Goal: Task Accomplishment & Management: Manage account settings

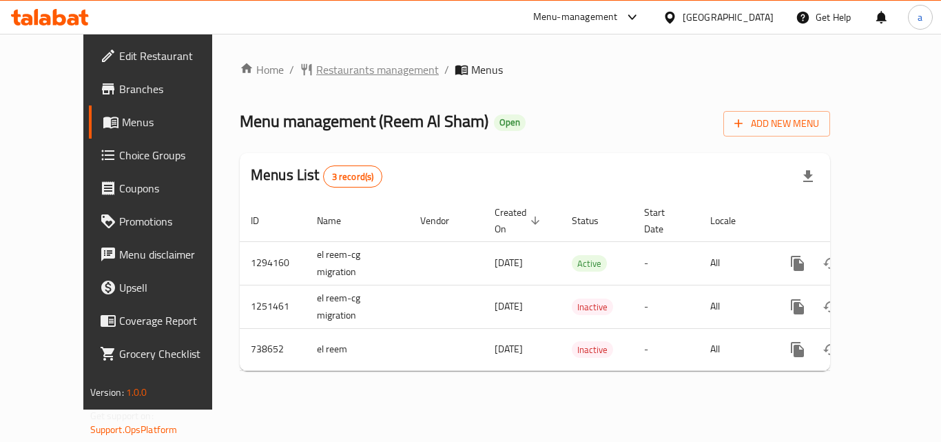
click at [319, 66] on span "Restaurants management" at bounding box center [377, 69] width 123 height 17
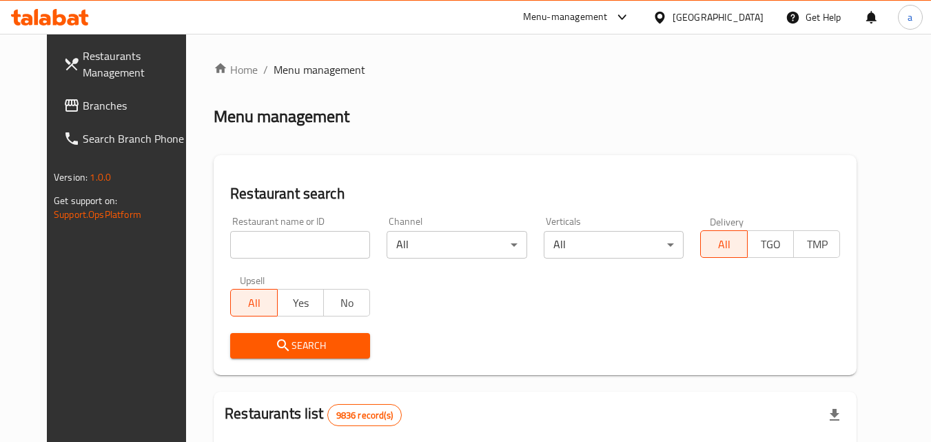
click at [256, 242] on div at bounding box center [465, 221] width 931 height 442
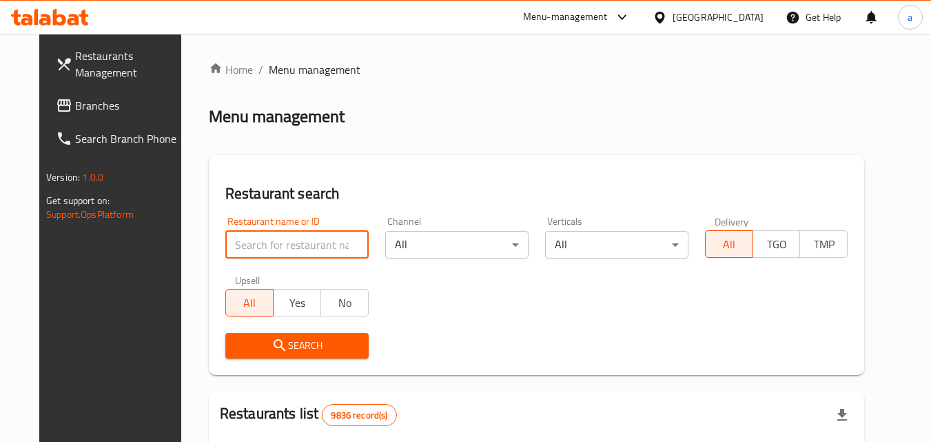
click at [256, 242] on input "search" at bounding box center [296, 245] width 143 height 28
paste input "647644"
type input "647644"
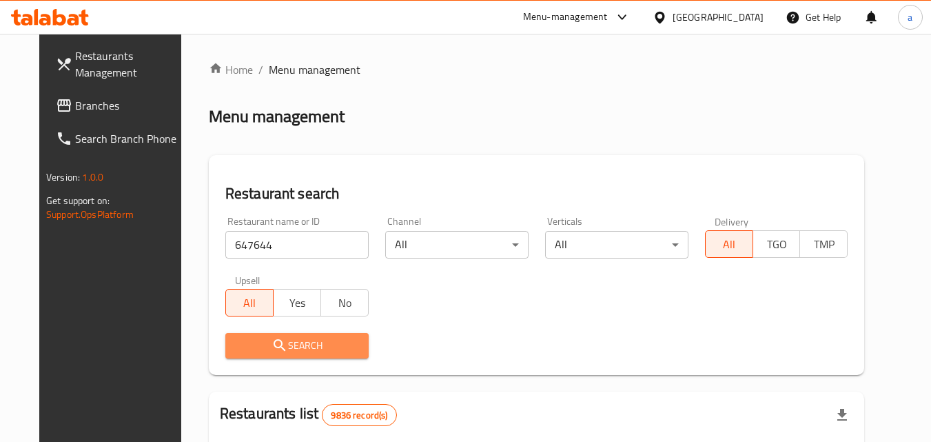
click at [236, 339] on span "Search" at bounding box center [296, 345] width 121 height 17
click at [234, 339] on div at bounding box center [465, 221] width 931 height 442
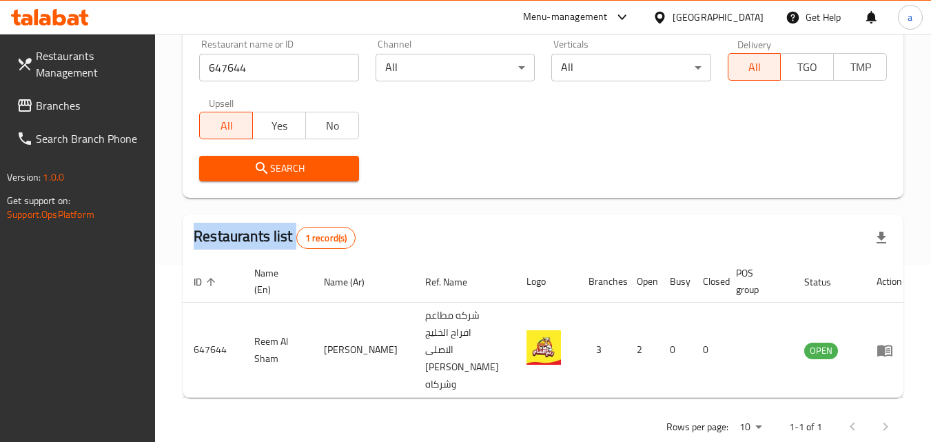
scroll to position [190, 0]
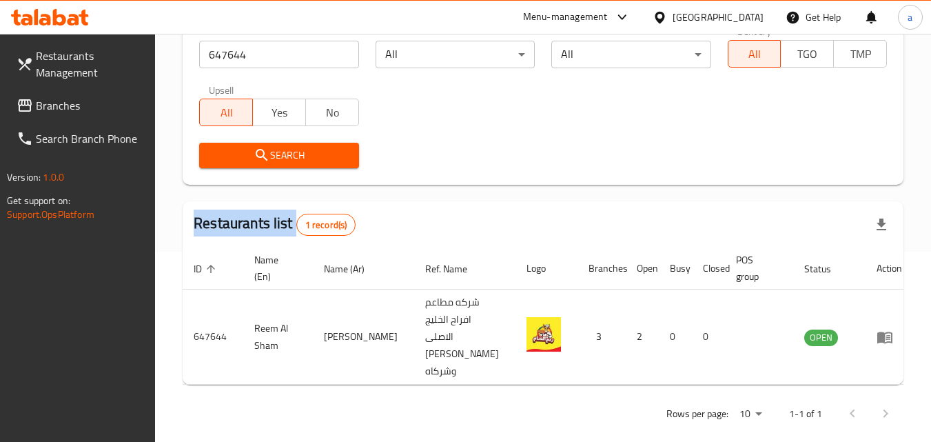
click at [87, 103] on span "Branches" at bounding box center [90, 105] width 109 height 17
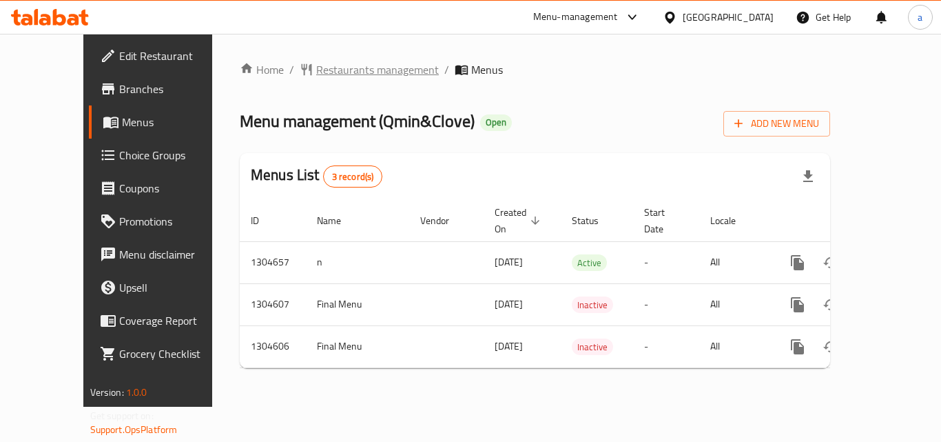
click at [338, 71] on span "Restaurants management" at bounding box center [377, 69] width 123 height 17
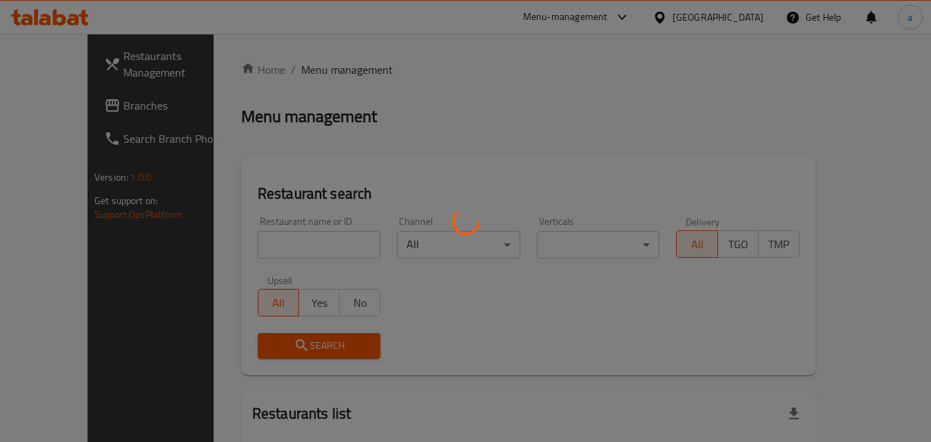
click at [243, 245] on div at bounding box center [465, 221] width 931 height 442
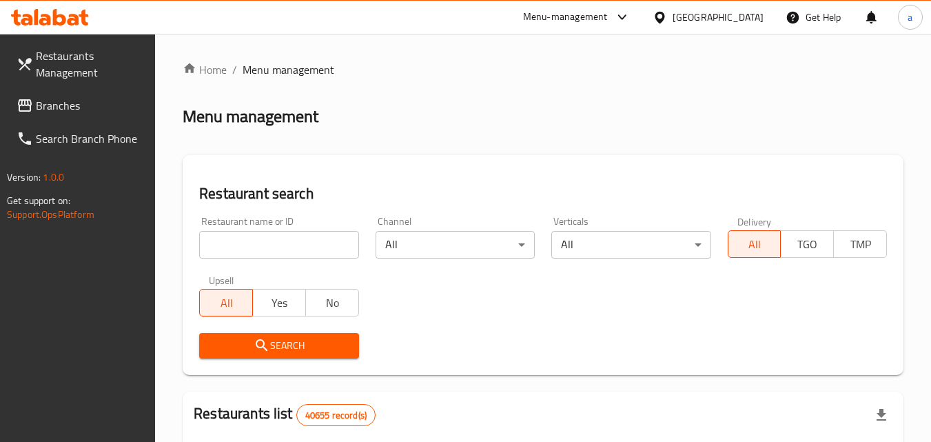
click at [243, 245] on input "search" at bounding box center [278, 245] width 159 height 28
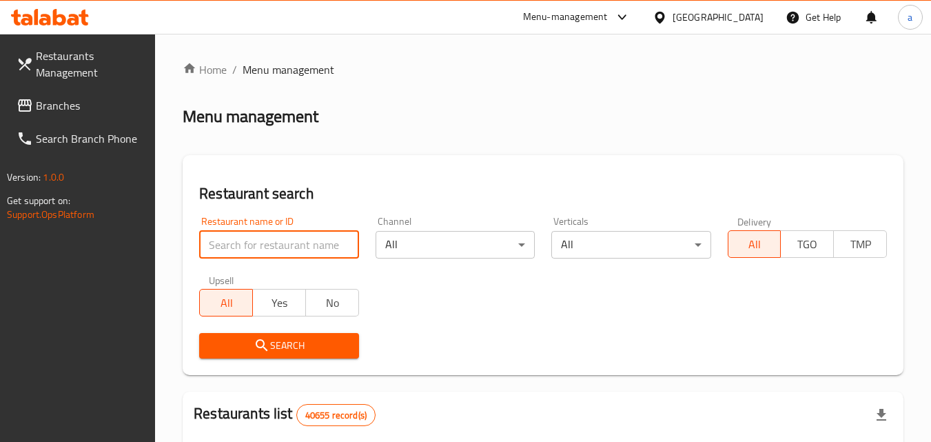
click at [243, 245] on input "search" at bounding box center [278, 245] width 159 height 28
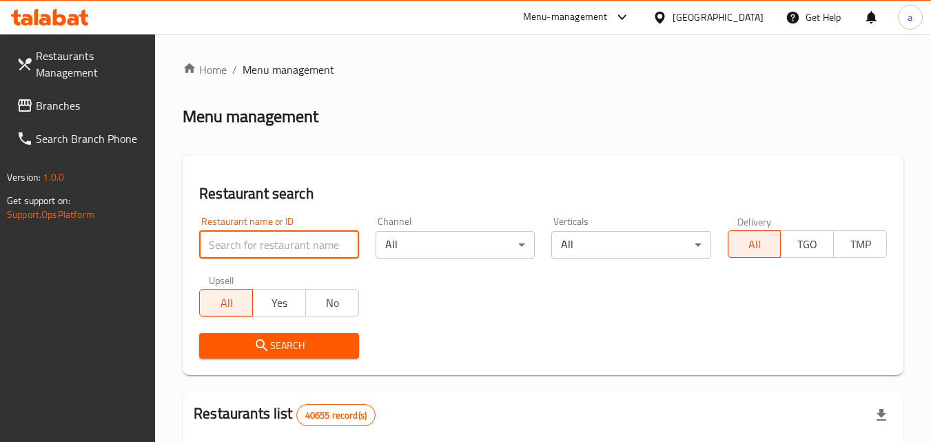
click at [243, 245] on input "search" at bounding box center [278, 245] width 159 height 28
paste input "703305"
type input "703305"
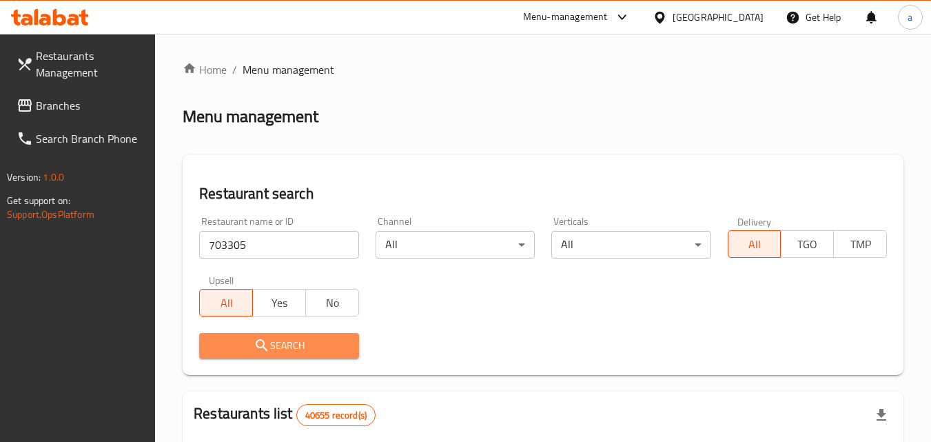
click at [239, 339] on span "Search" at bounding box center [278, 345] width 137 height 17
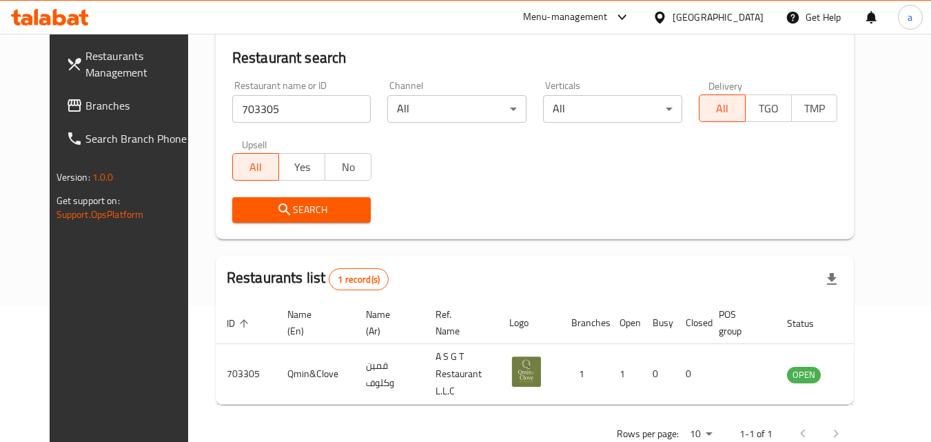
scroll to position [138, 0]
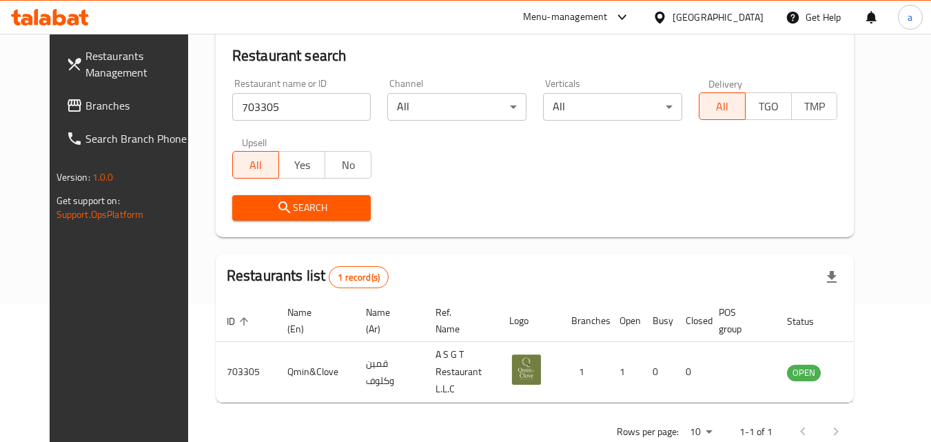
click at [85, 103] on span "Branches" at bounding box center [139, 105] width 109 height 17
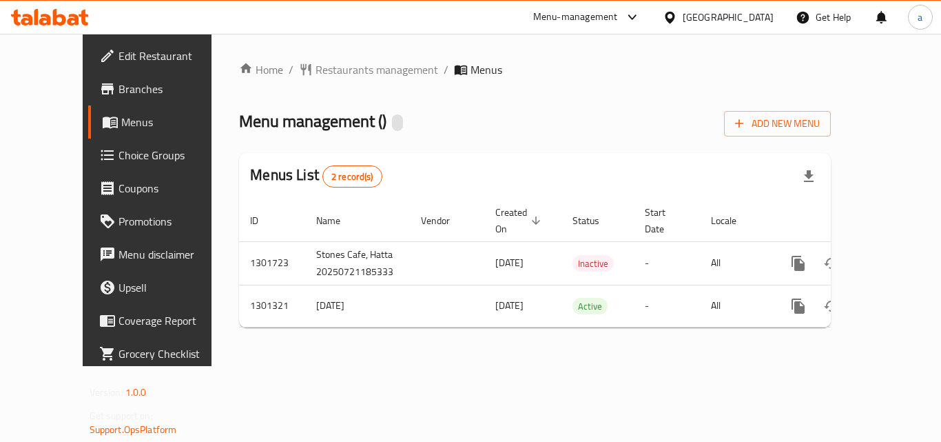
click at [324, 72] on span "Restaurants management" at bounding box center [377, 69] width 123 height 17
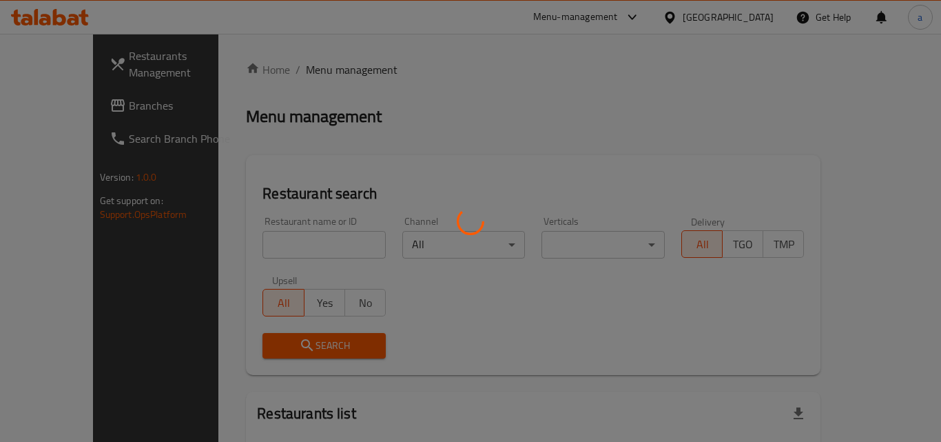
click at [324, 72] on div at bounding box center [470, 221] width 941 height 442
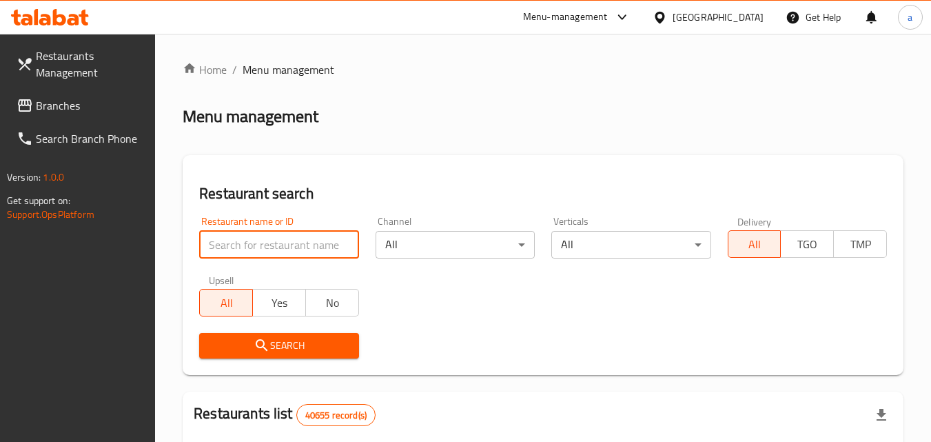
click at [233, 240] on input "search" at bounding box center [278, 245] width 159 height 28
paste input "701976"
type input "701976"
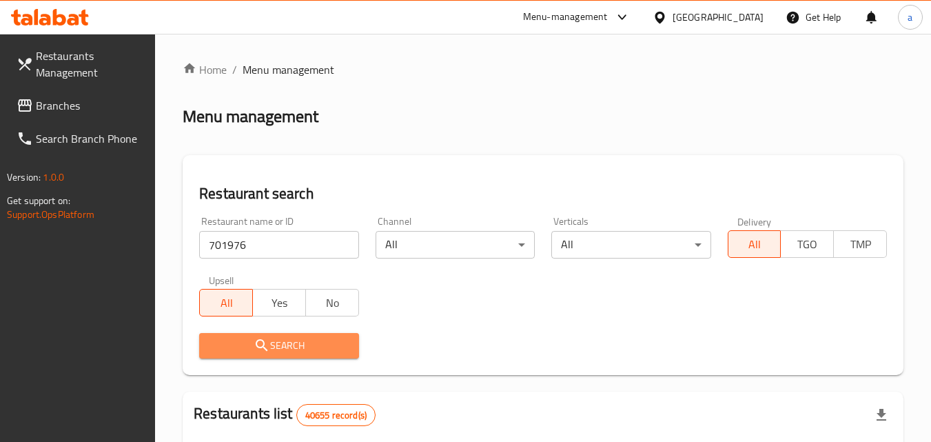
click at [216, 335] on button "Search" at bounding box center [278, 345] width 159 height 25
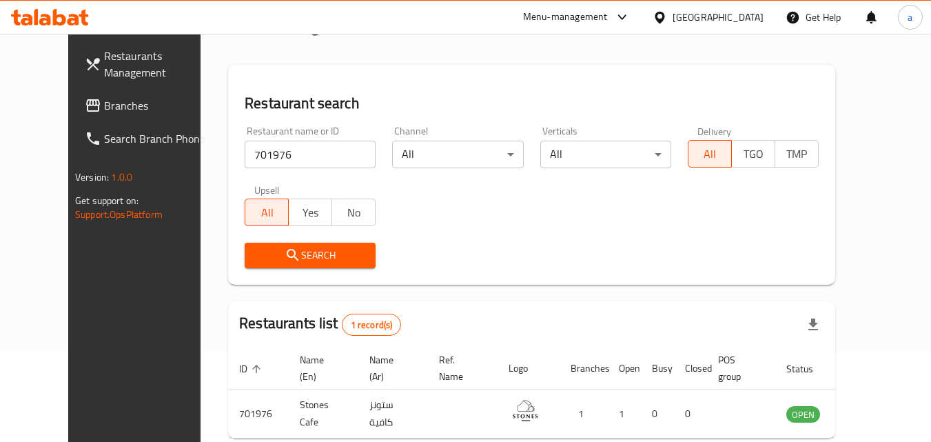
scroll to position [23, 0]
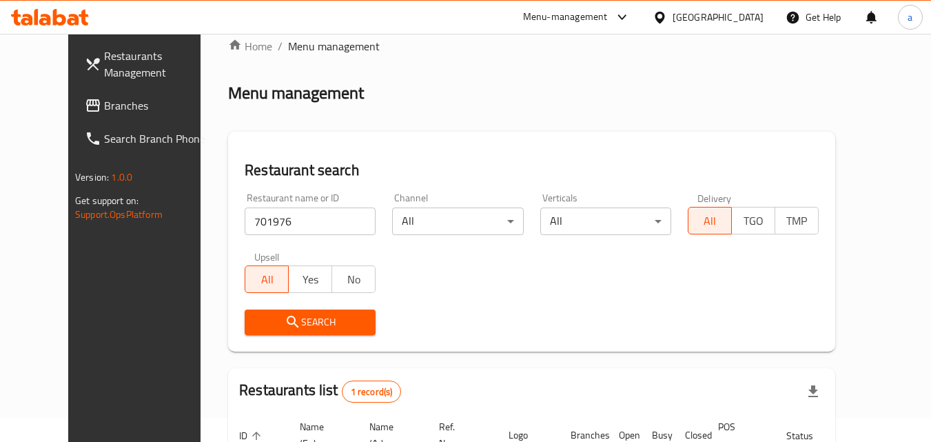
click at [104, 103] on span "Branches" at bounding box center [158, 105] width 109 height 17
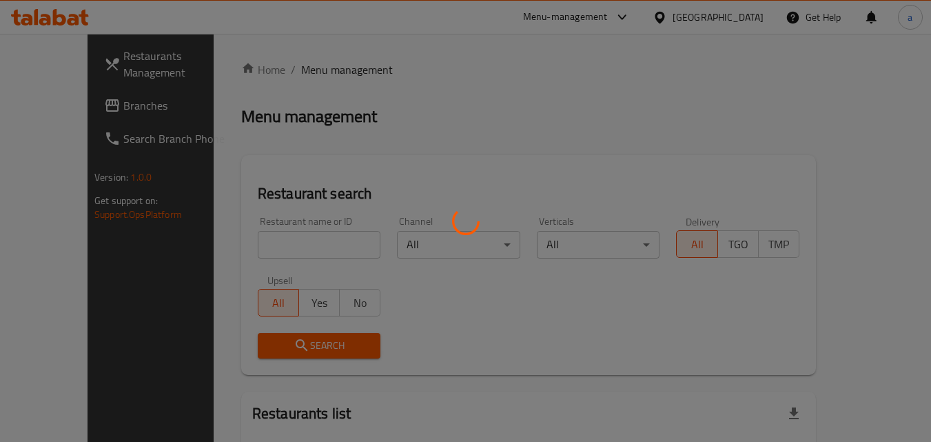
click at [247, 243] on div at bounding box center [465, 221] width 931 height 442
click at [246, 243] on div at bounding box center [465, 221] width 931 height 442
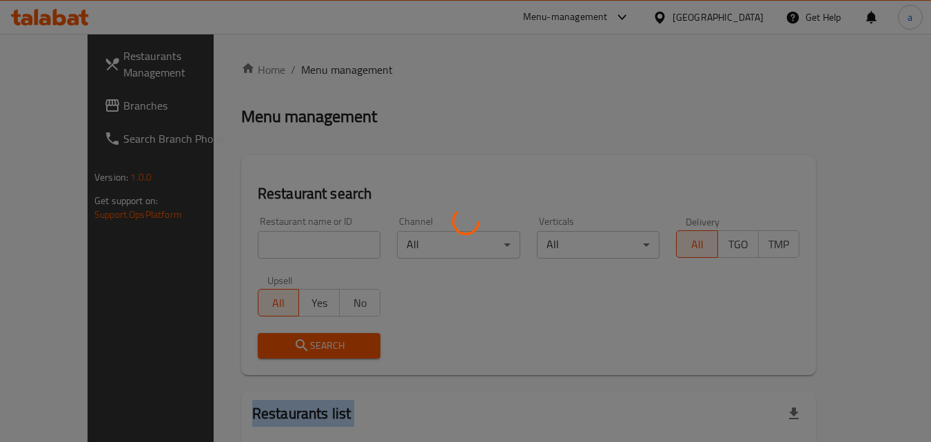
click at [246, 243] on div at bounding box center [465, 221] width 931 height 442
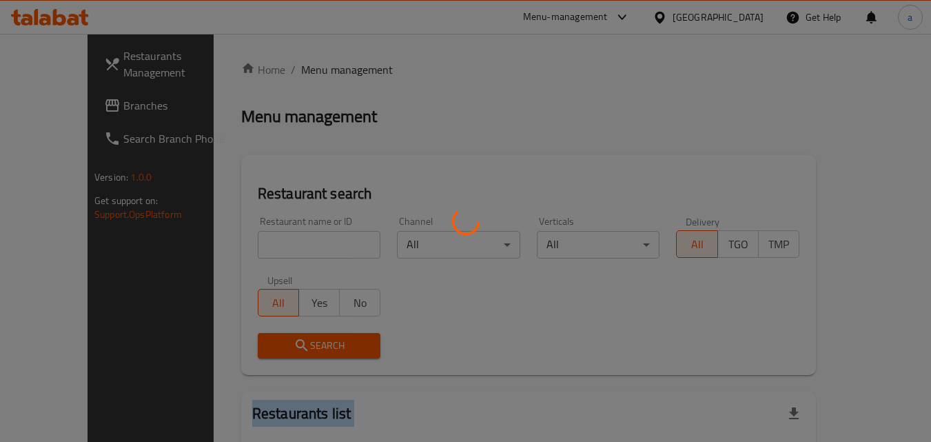
click at [246, 243] on div at bounding box center [465, 221] width 931 height 442
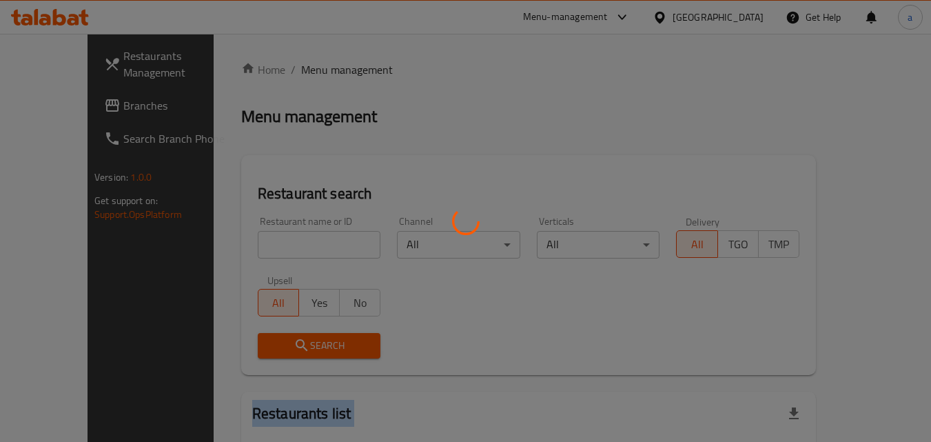
click at [246, 243] on div at bounding box center [465, 221] width 931 height 442
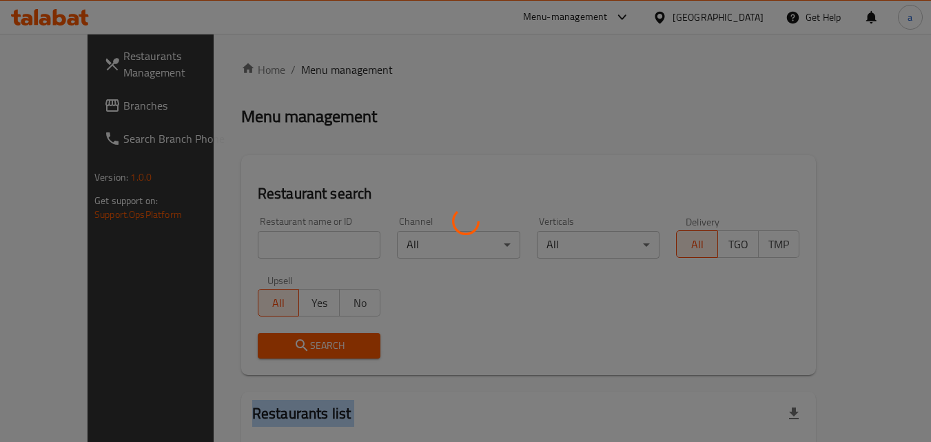
click at [246, 243] on div at bounding box center [465, 221] width 931 height 442
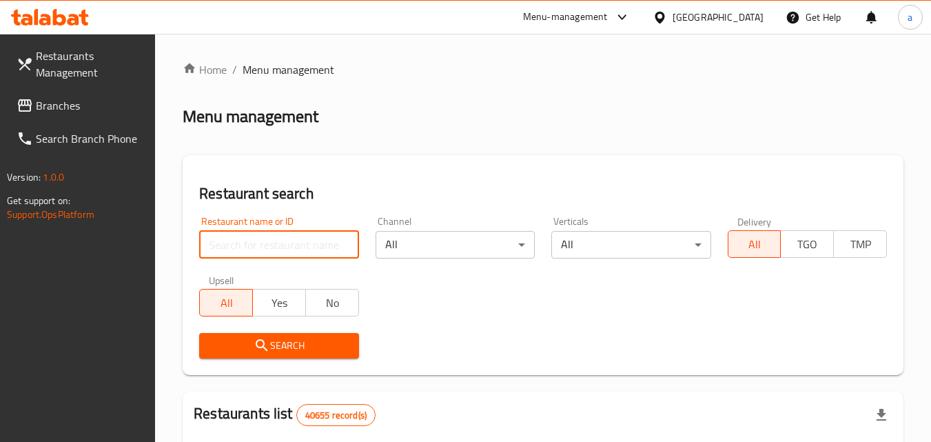
click at [230, 251] on input "search" at bounding box center [278, 245] width 159 height 28
paste input "600622"
type input "600622"
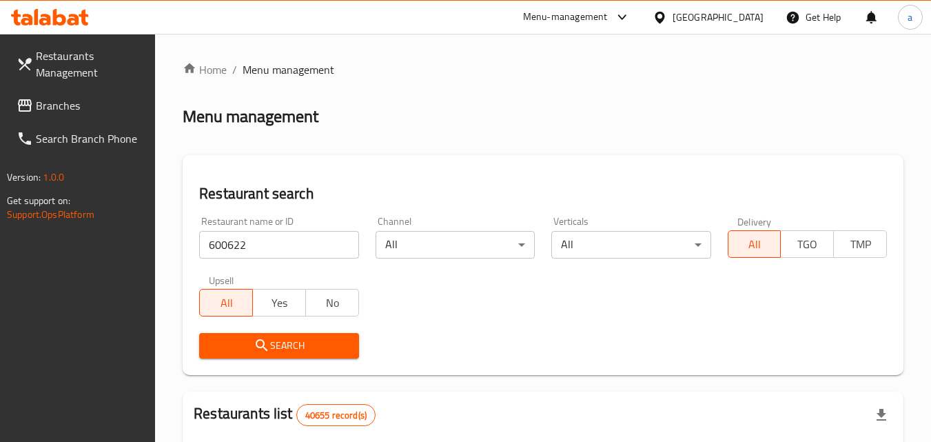
click at [234, 344] on span "Search" at bounding box center [278, 345] width 137 height 17
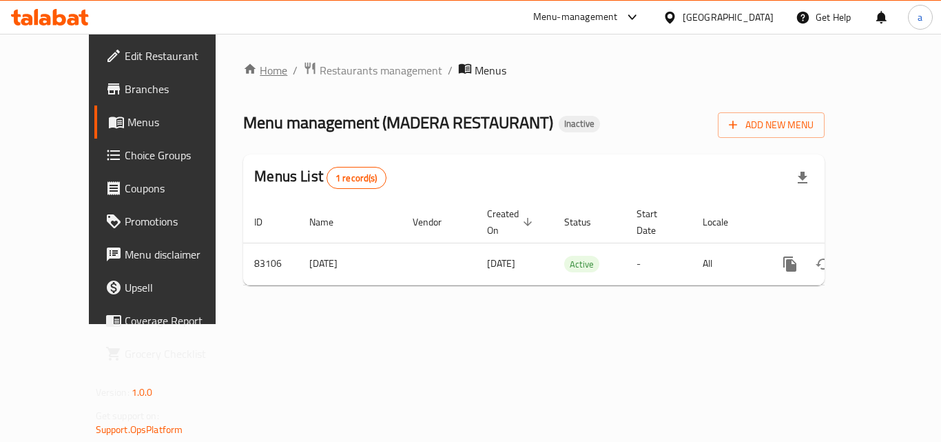
click at [243, 65] on link "Home" at bounding box center [265, 70] width 44 height 17
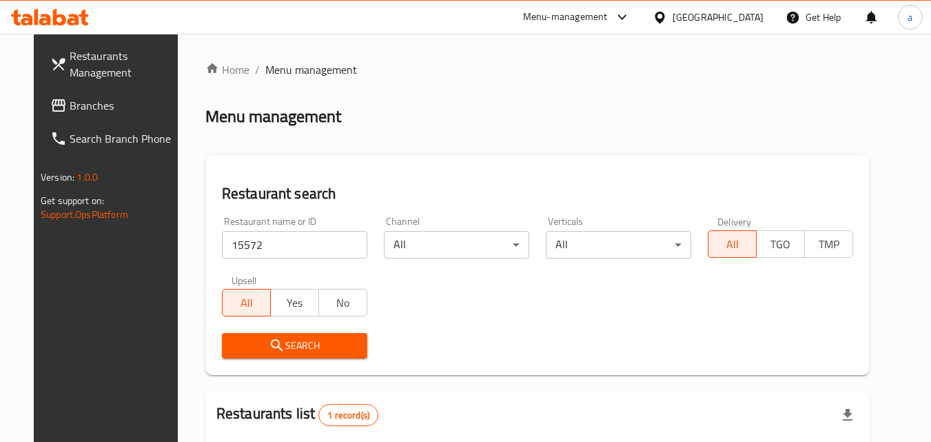
click at [74, 103] on span "Branches" at bounding box center [124, 105] width 109 height 17
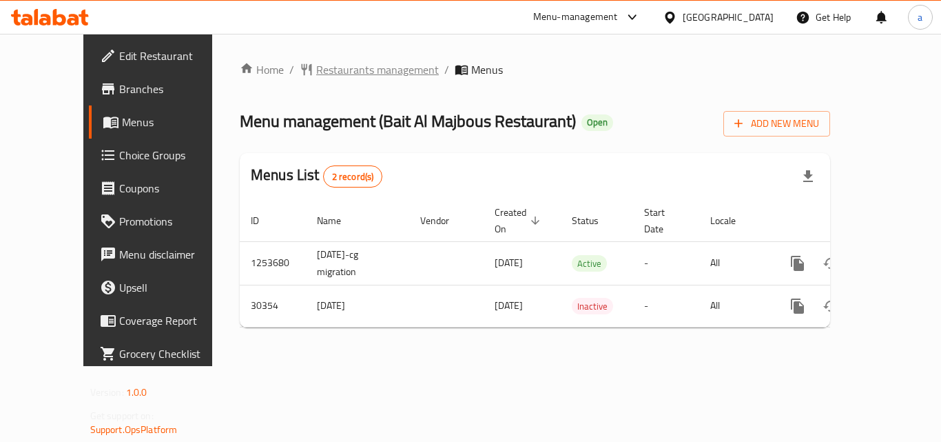
click at [347, 63] on span "Restaurants management" at bounding box center [377, 69] width 123 height 17
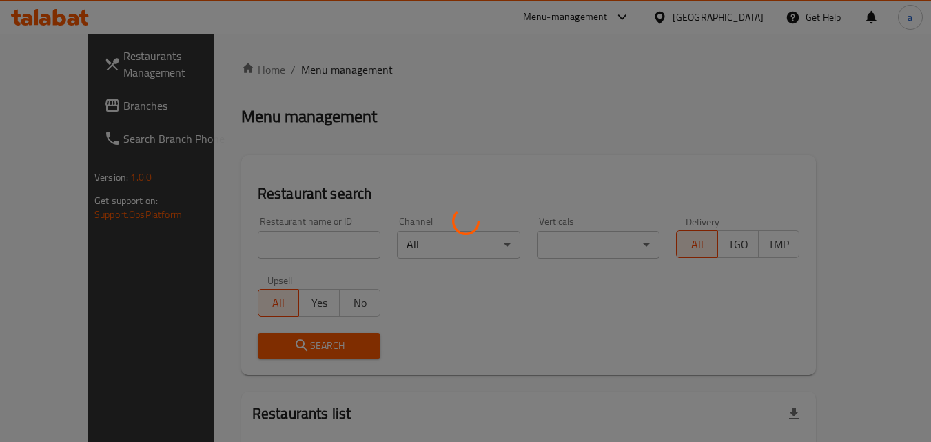
click at [227, 241] on div at bounding box center [465, 221] width 931 height 442
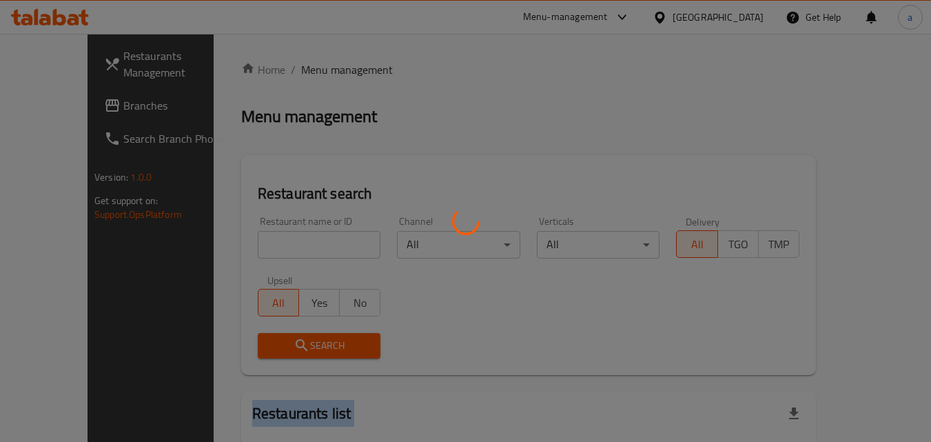
click at [227, 241] on div at bounding box center [465, 221] width 931 height 442
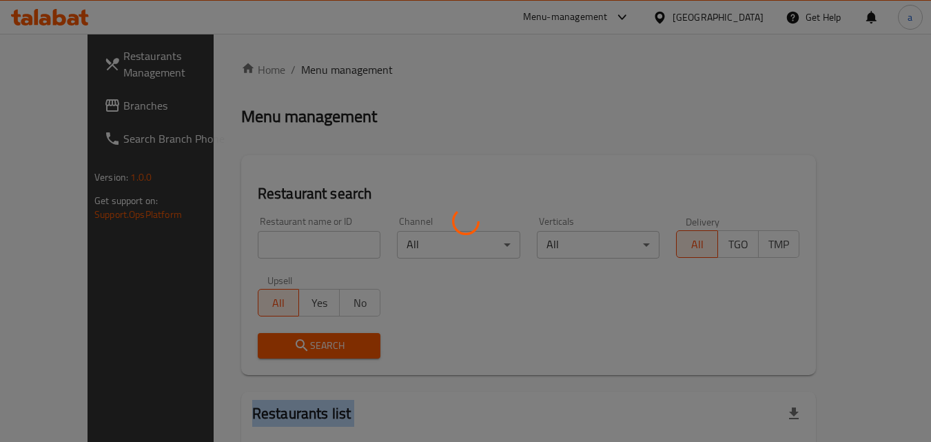
click at [227, 241] on div at bounding box center [465, 221] width 931 height 442
click at [227, 242] on div at bounding box center [465, 221] width 931 height 442
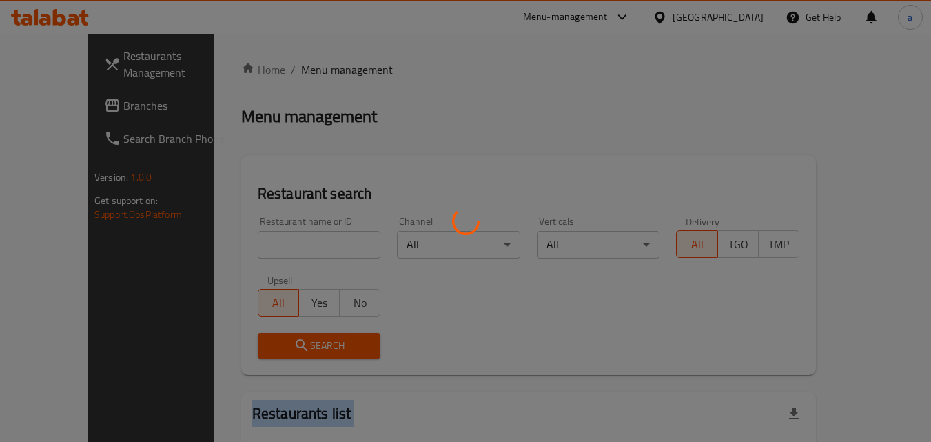
click at [227, 242] on div at bounding box center [465, 221] width 931 height 442
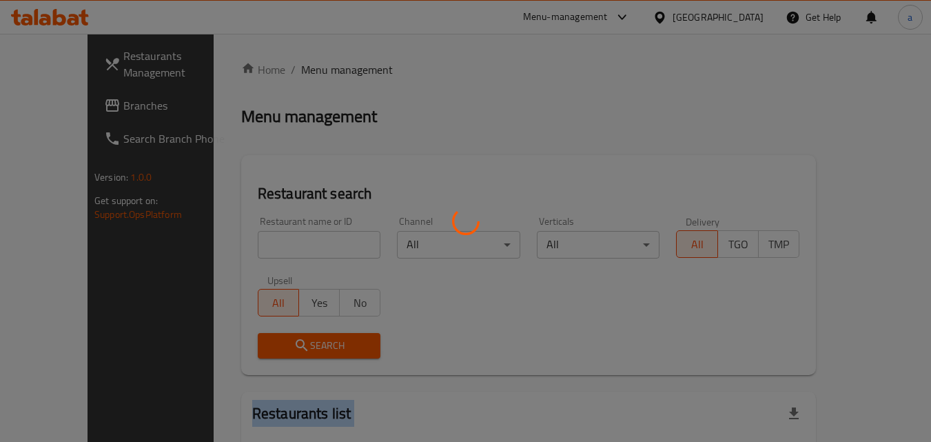
click at [227, 242] on div at bounding box center [465, 221] width 931 height 442
click at [245, 253] on div at bounding box center [465, 221] width 931 height 442
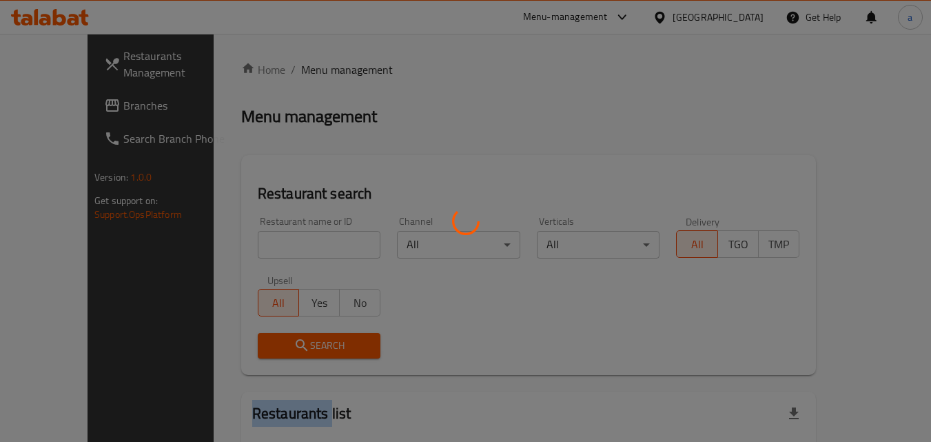
click at [245, 252] on div at bounding box center [465, 221] width 931 height 442
click at [246, 249] on div at bounding box center [465, 221] width 931 height 442
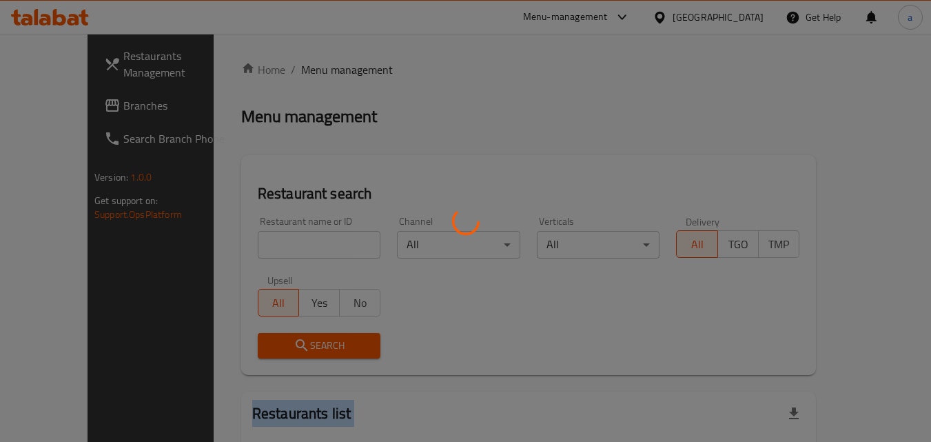
click at [246, 249] on div at bounding box center [465, 221] width 931 height 442
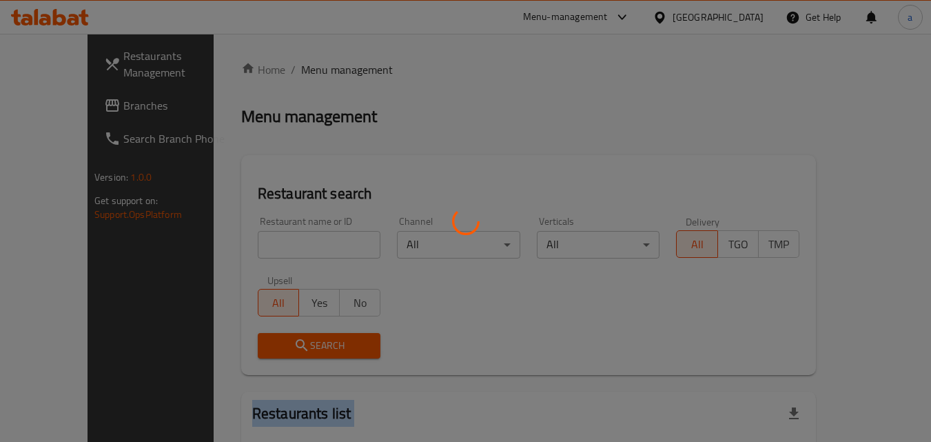
click at [246, 249] on div at bounding box center [465, 221] width 931 height 442
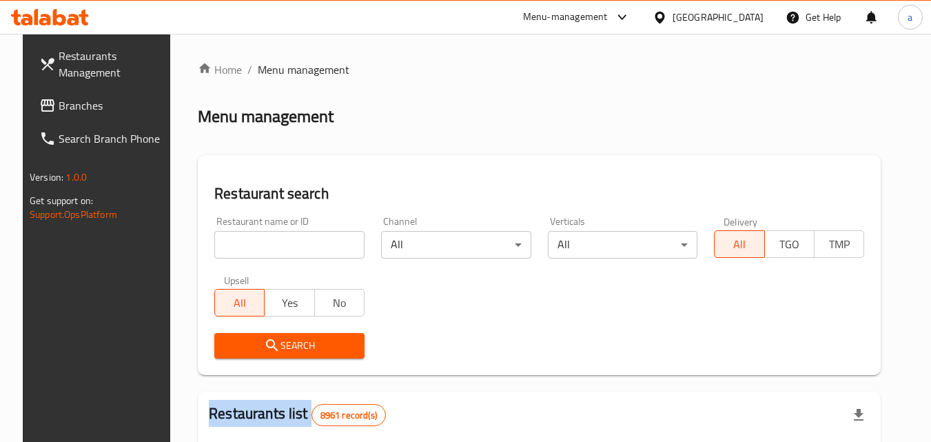
click at [246, 249] on div at bounding box center [465, 221] width 931 height 442
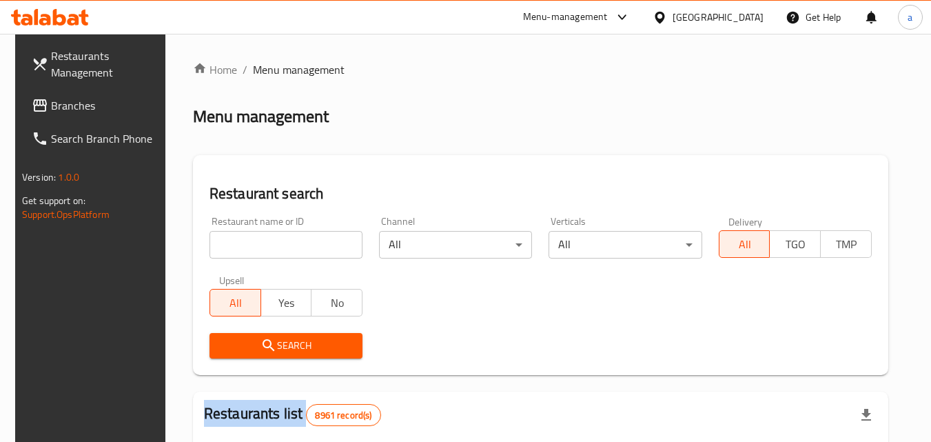
click at [246, 249] on div "Home / Menu management Menu management Restaurant search Restaurant name or ID …" at bounding box center [540, 446] width 695 height 770
click at [246, 249] on input "search" at bounding box center [285, 245] width 153 height 28
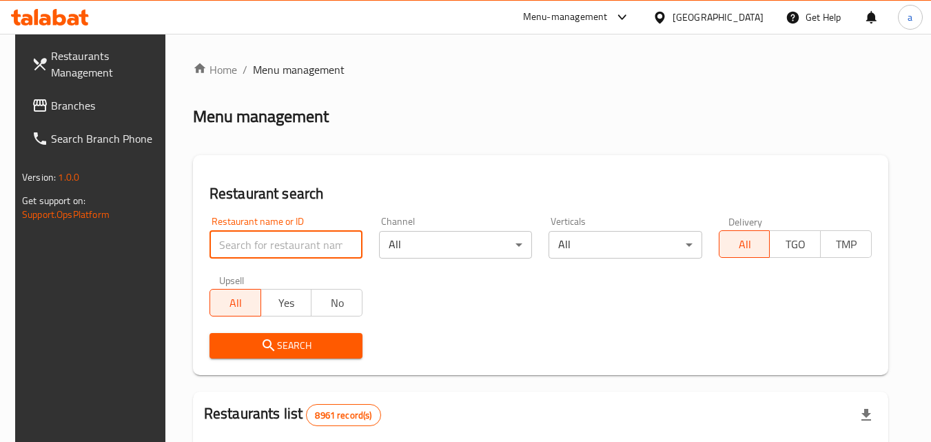
paste input "15572"
type input "15572"
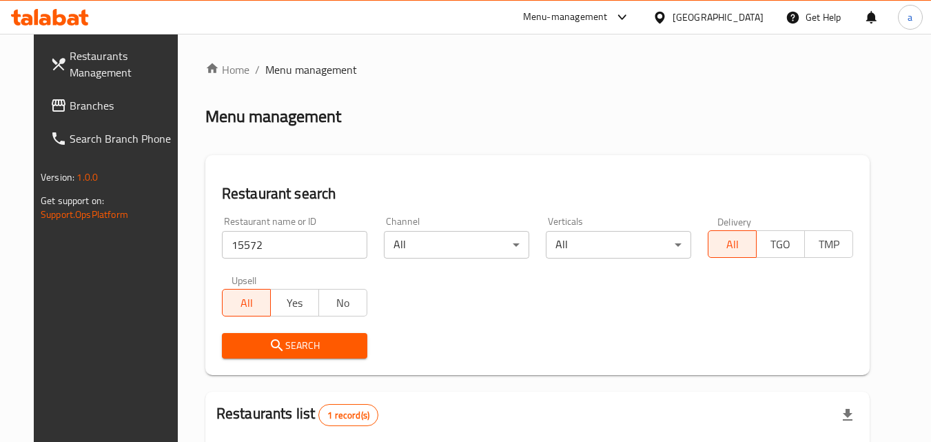
click at [101, 105] on span "Branches" at bounding box center [124, 105] width 109 height 17
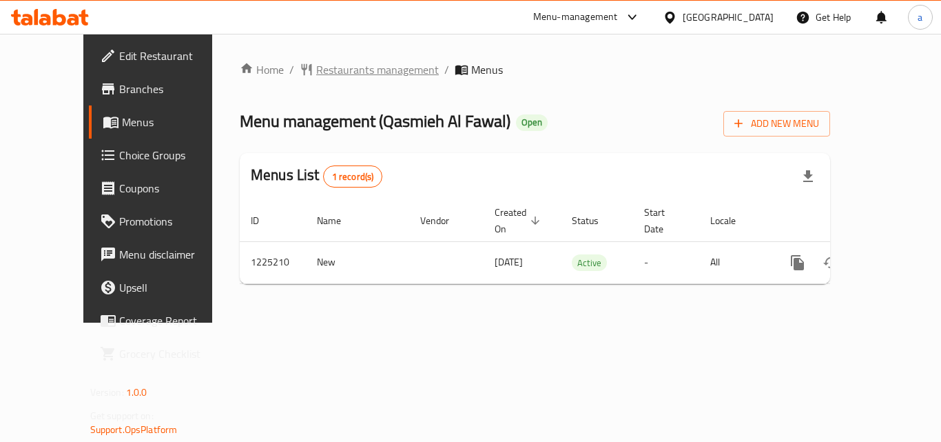
click at [316, 74] on span "Restaurants management" at bounding box center [377, 69] width 123 height 17
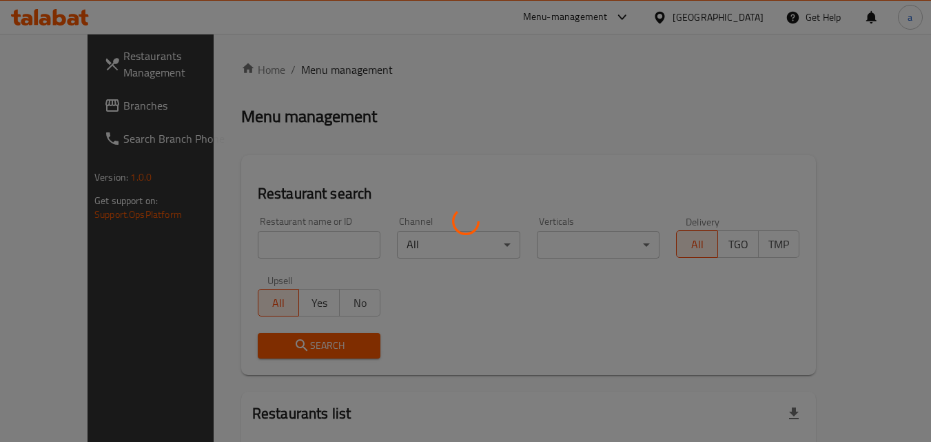
click at [271, 236] on div at bounding box center [465, 221] width 931 height 442
click at [259, 259] on div at bounding box center [465, 221] width 931 height 442
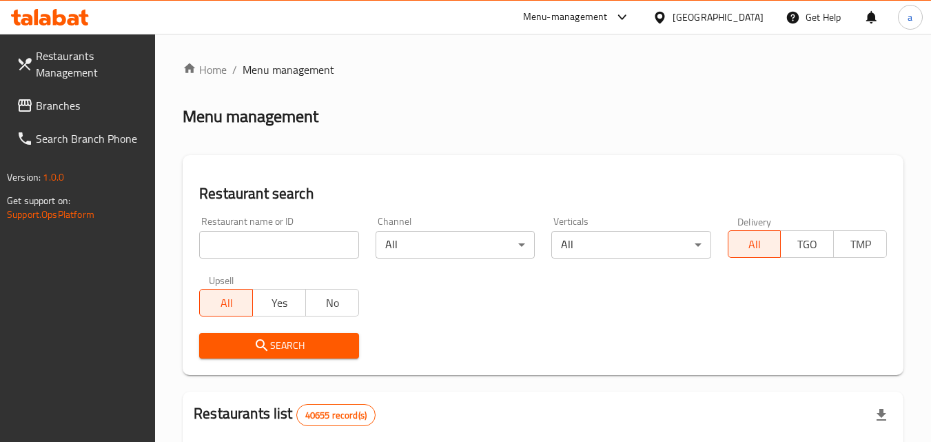
click at [264, 258] on input "search" at bounding box center [278, 245] width 159 height 28
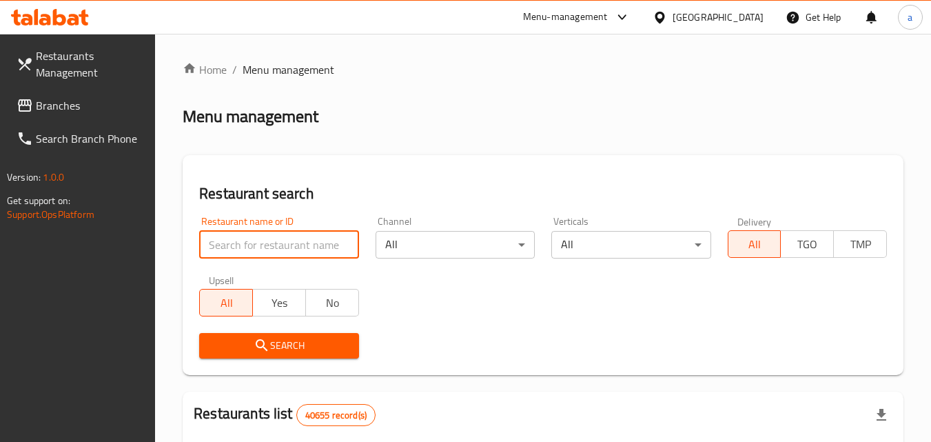
click at [264, 258] on input "search" at bounding box center [278, 245] width 159 height 28
paste input "675211"
type input "675211"
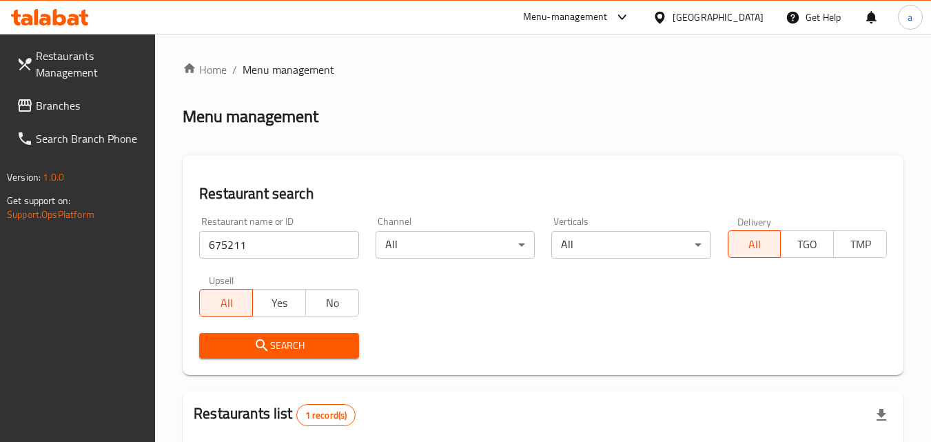
click at [79, 102] on span "Branches" at bounding box center [90, 105] width 109 height 17
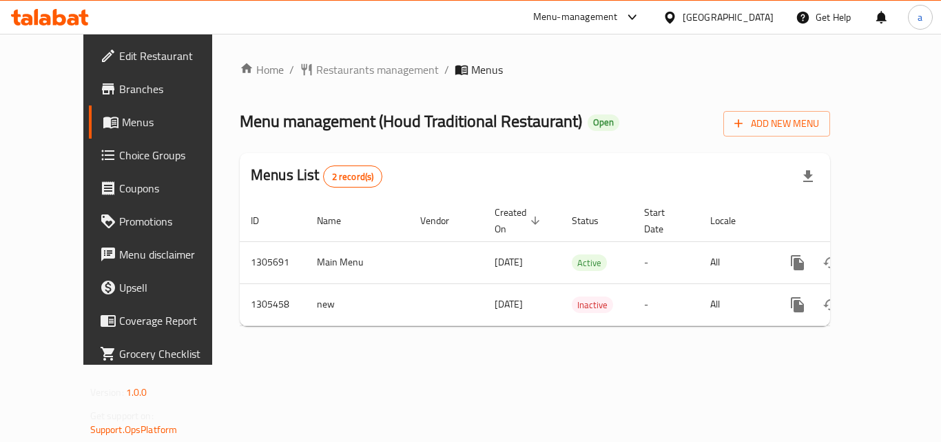
click at [298, 56] on div "Home / Restaurants management / Menus Menu management ( Houd Traditional Restau…" at bounding box center [535, 199] width 646 height 331
click at [316, 64] on span "Restaurants management" at bounding box center [377, 69] width 123 height 17
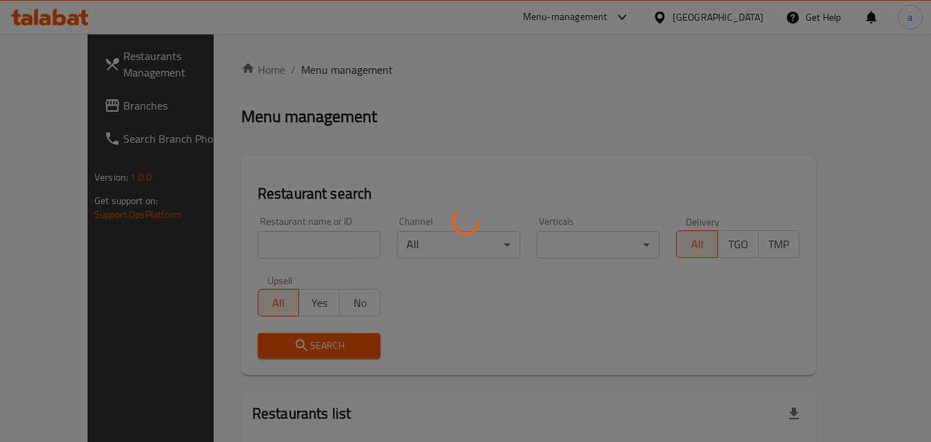
drag, startPoint x: 287, startPoint y: 230, endPoint x: 277, endPoint y: 237, distance: 11.9
click at [284, 232] on div at bounding box center [465, 221] width 931 height 442
click at [277, 237] on div at bounding box center [465, 221] width 931 height 442
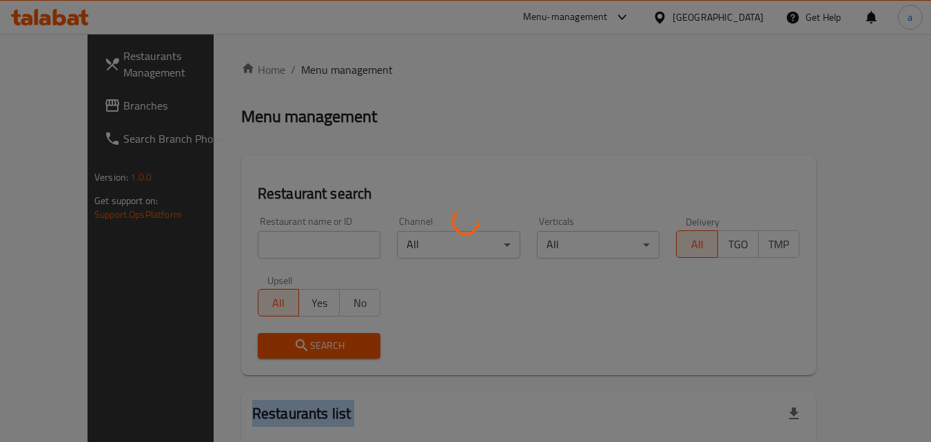
click at [277, 237] on div at bounding box center [465, 221] width 931 height 442
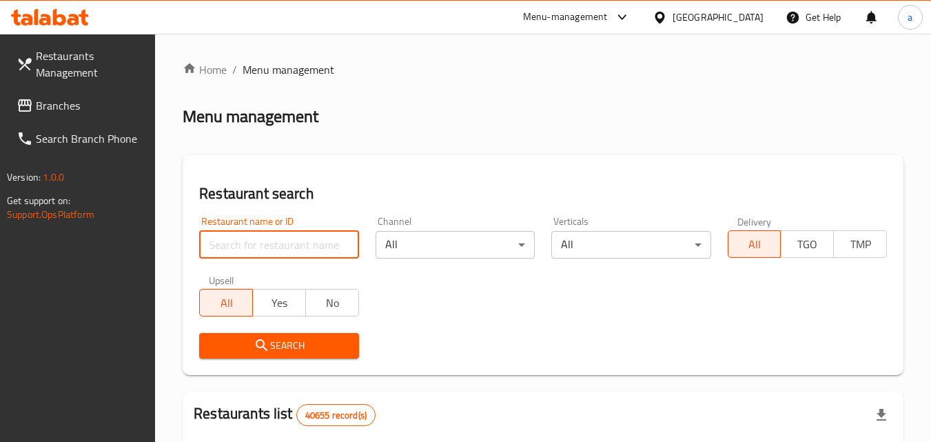
click at [277, 237] on input "search" at bounding box center [278, 245] width 159 height 28
paste input "703704"
type input "703704"
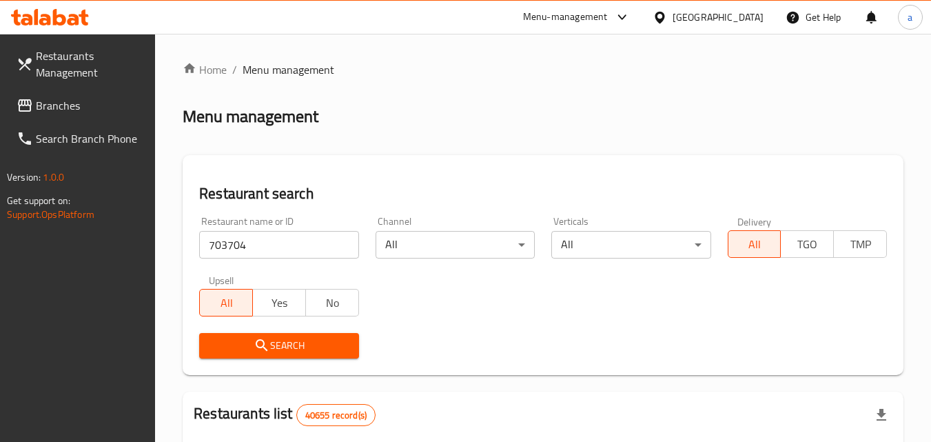
click at [247, 342] on span "Search" at bounding box center [278, 345] width 137 height 17
click at [59, 100] on span "Branches" at bounding box center [90, 105] width 109 height 17
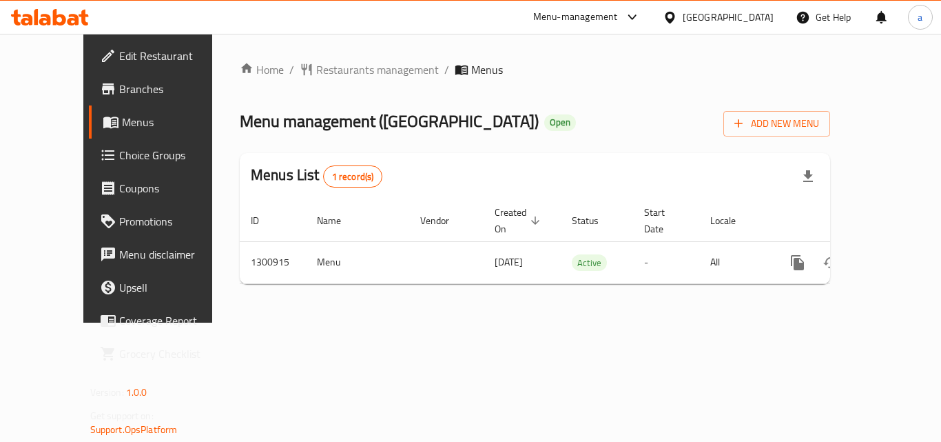
click at [326, 66] on div "Home / Restaurants management / Menus Menu management ( [GEOGRAPHIC_DATA] ) Ope…" at bounding box center [535, 178] width 590 height 234
click at [326, 66] on span "Restaurants management" at bounding box center [377, 69] width 123 height 17
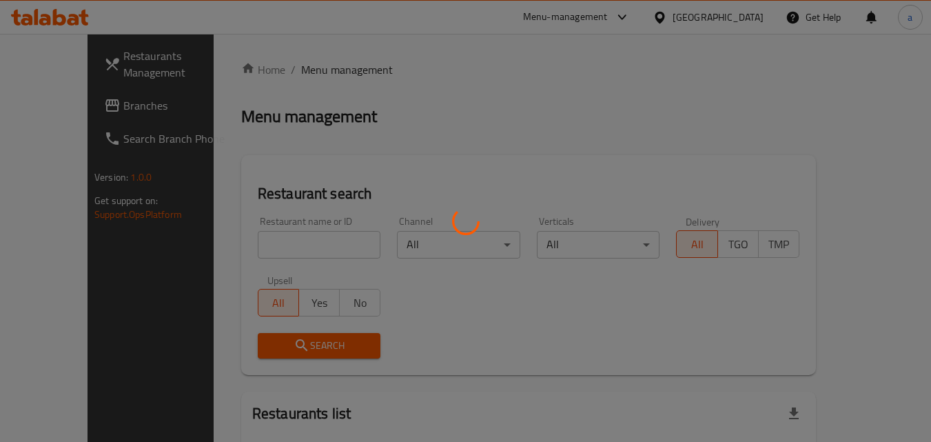
click at [265, 241] on div at bounding box center [465, 221] width 931 height 442
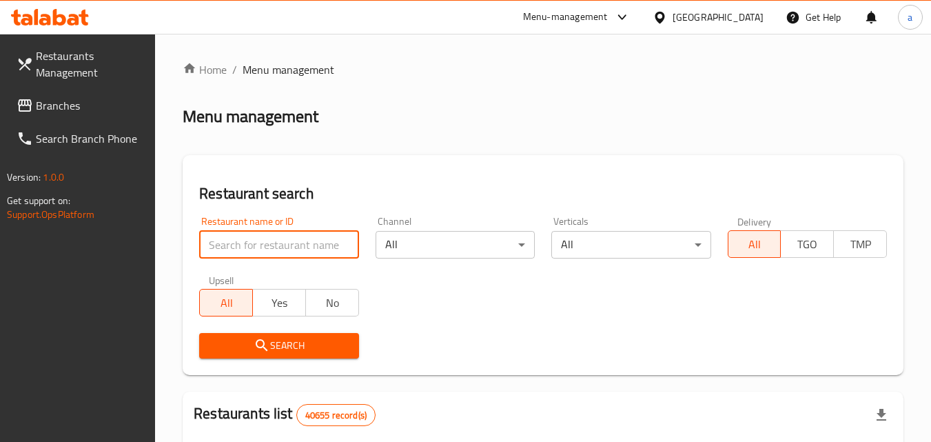
click at [265, 241] on input "search" at bounding box center [278, 245] width 159 height 28
paste input "701868"
type input "701868"
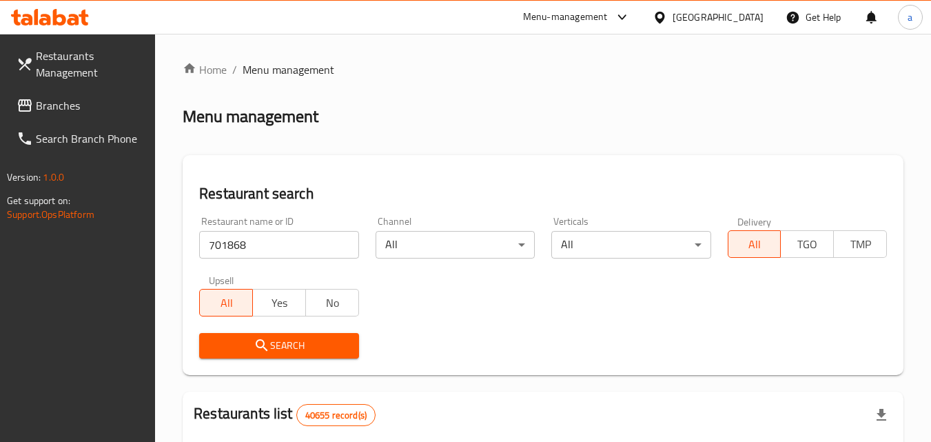
click at [238, 345] on span "Search" at bounding box center [278, 345] width 137 height 17
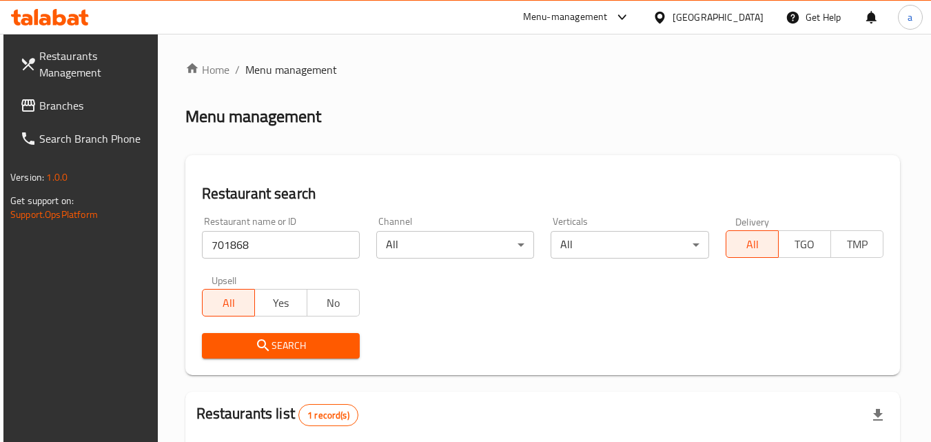
click at [59, 107] on span "Branches" at bounding box center [93, 105] width 109 height 17
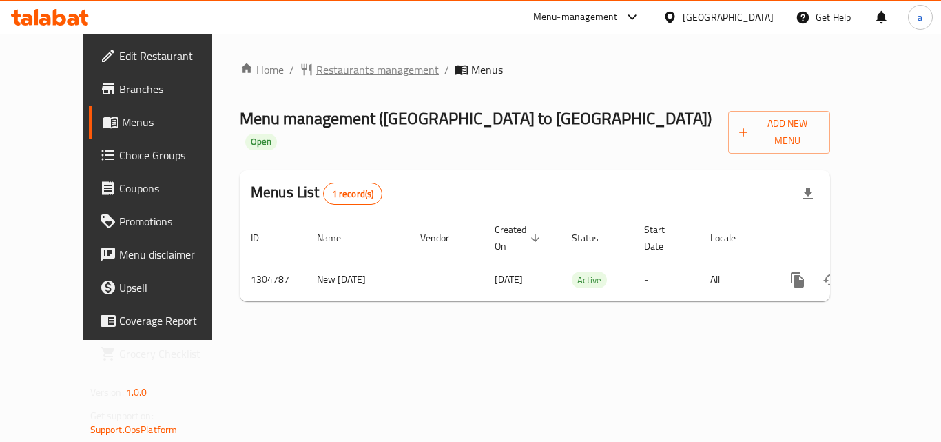
click at [371, 73] on span "Restaurants management" at bounding box center [377, 69] width 123 height 17
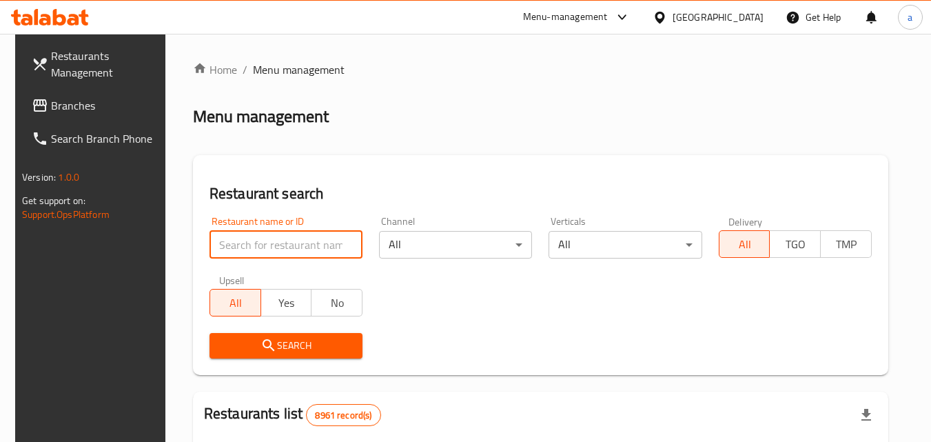
click at [238, 234] on input "search" at bounding box center [285, 245] width 153 height 28
paste input "703418"
type input "703418"
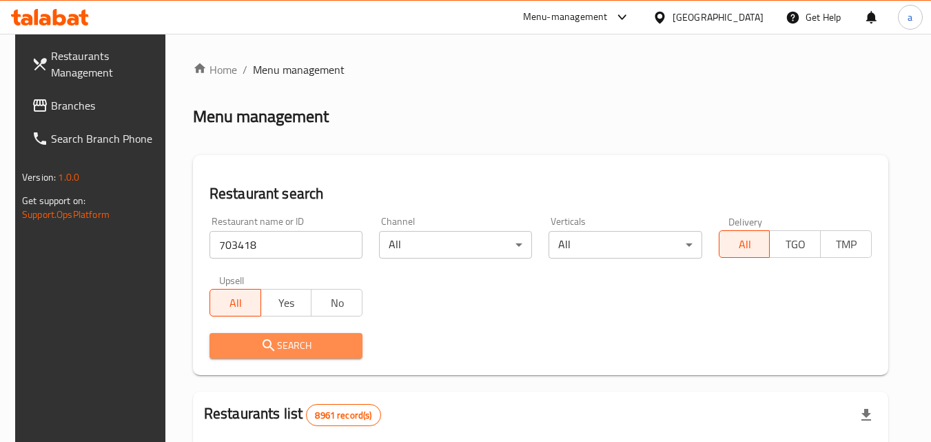
click at [251, 333] on button "Search" at bounding box center [285, 345] width 153 height 25
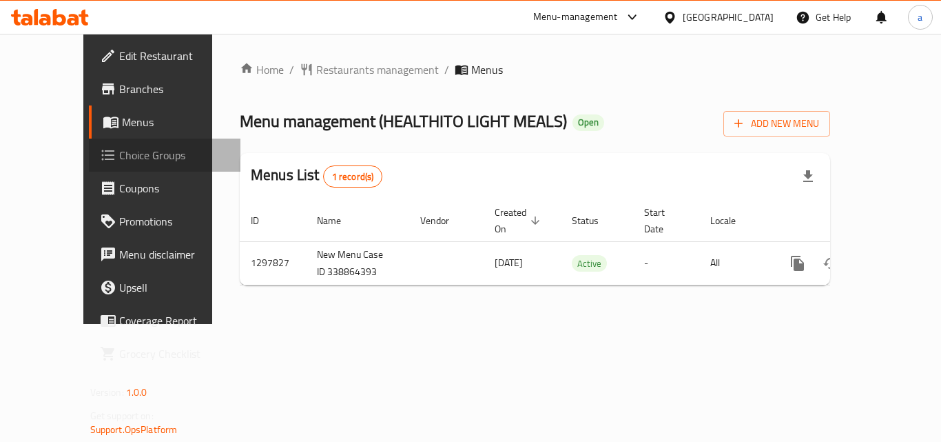
click at [119, 152] on span "Choice Groups" at bounding box center [174, 155] width 110 height 17
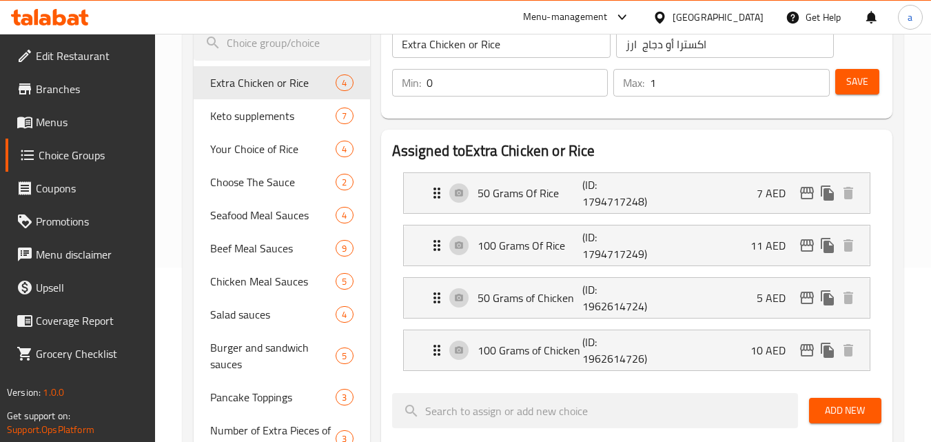
scroll to position [207, 0]
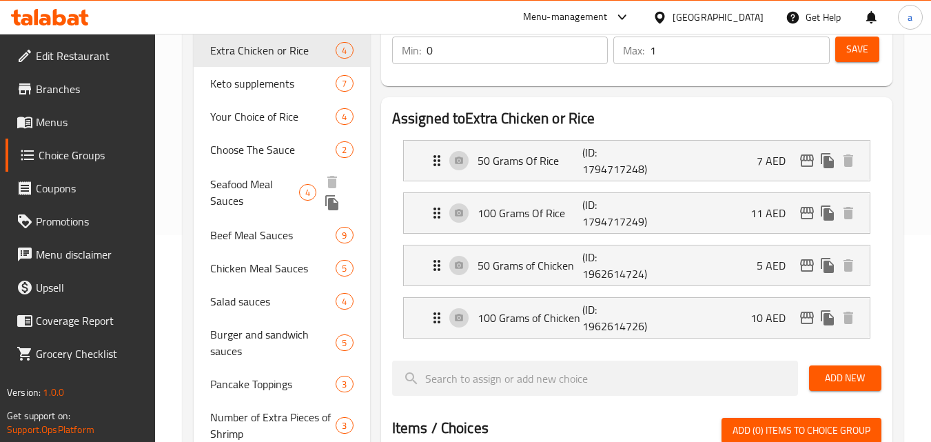
click at [234, 187] on span "Seafood Meal Sauces" at bounding box center [254, 192] width 88 height 33
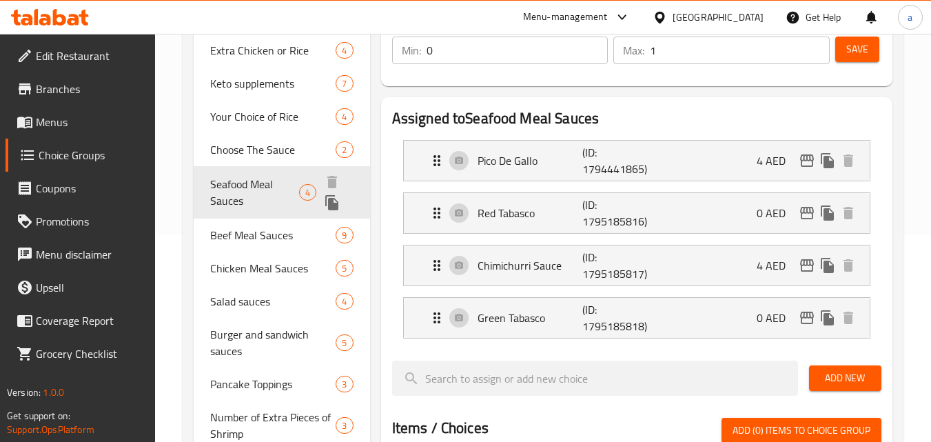
type input "Seafood Meal Sauces"
type input "صوصات وجبات بحريه"
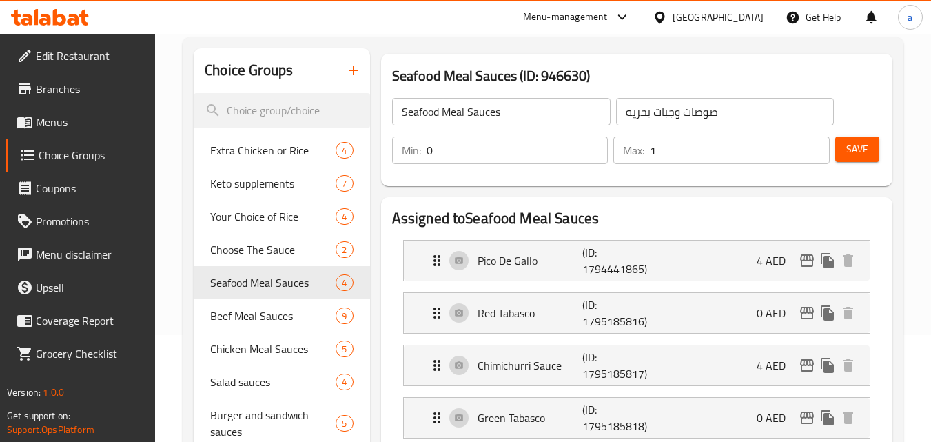
scroll to position [138, 0]
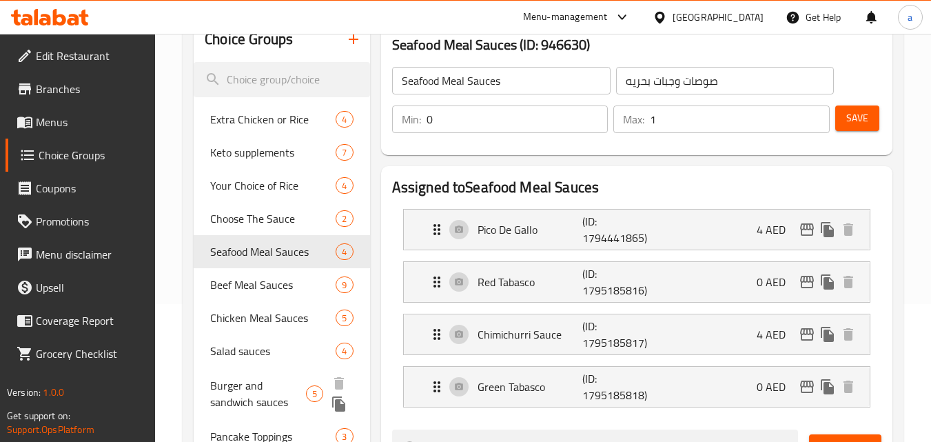
click at [212, 389] on span "Burger and sandwich sauces" at bounding box center [258, 393] width 96 height 33
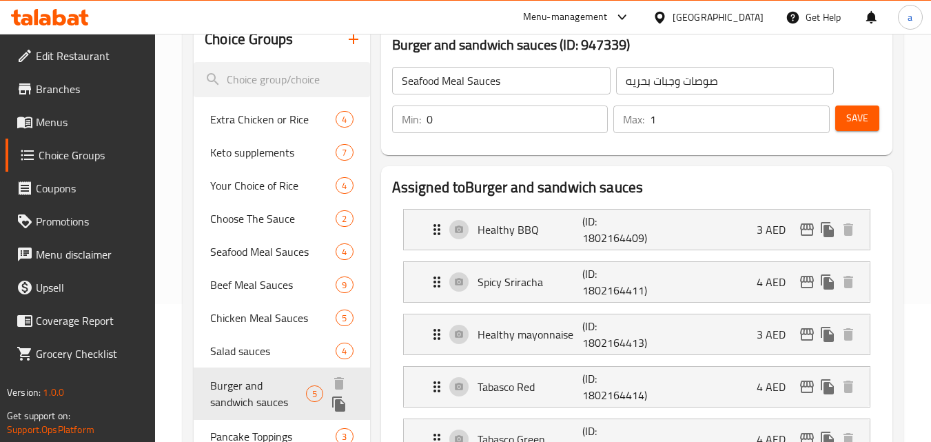
type input "Burger and sandwich sauces"
type input "صوصات برجر وسندوتشات"
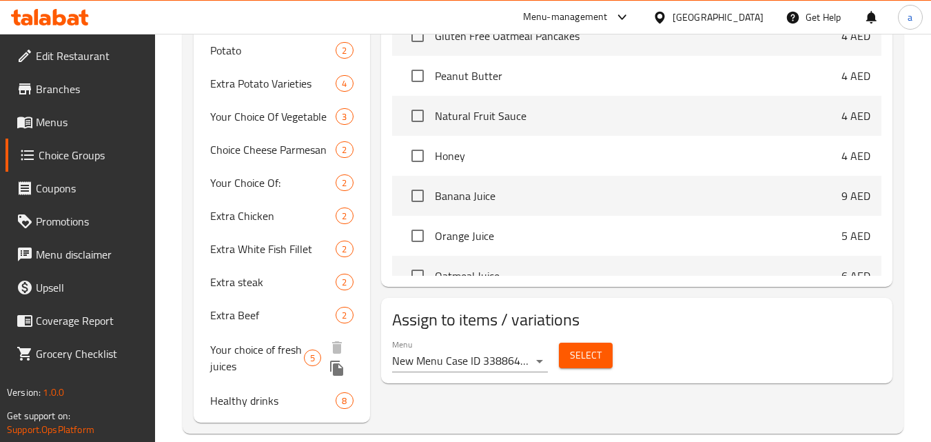
scroll to position [715, 0]
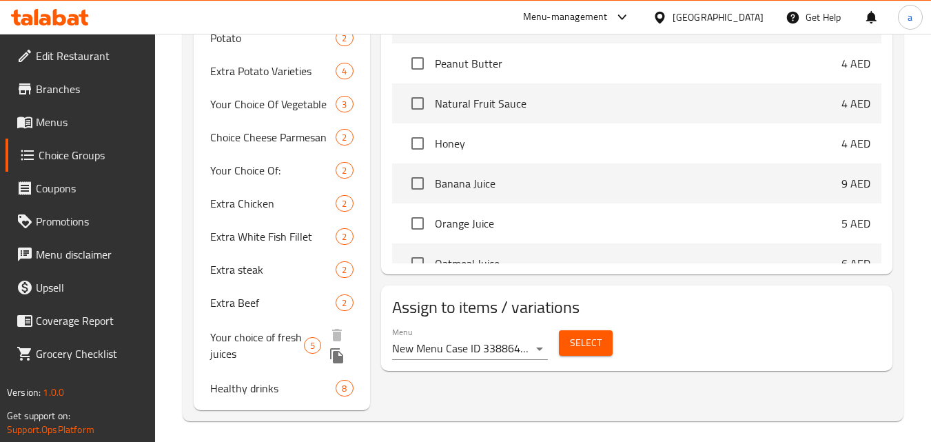
click at [220, 347] on span "Your choice of fresh juices" at bounding box center [257, 345] width 94 height 33
type input "Your choice of fresh juices"
type input "اختيارك من العصائر الطازجة"
type input "5"
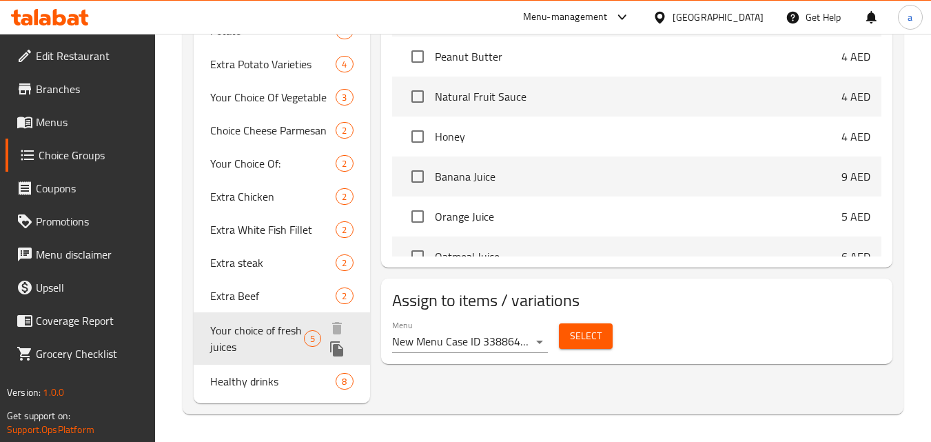
scroll to position [703, 0]
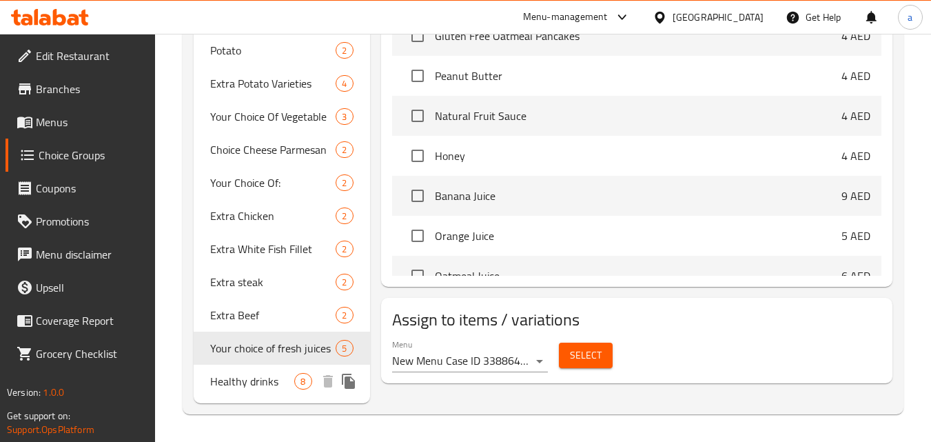
click at [232, 389] on span "Healthy drinks" at bounding box center [252, 381] width 84 height 17
type input "Healthy drinks"
type input "مشروبات صحيه"
type input "8"
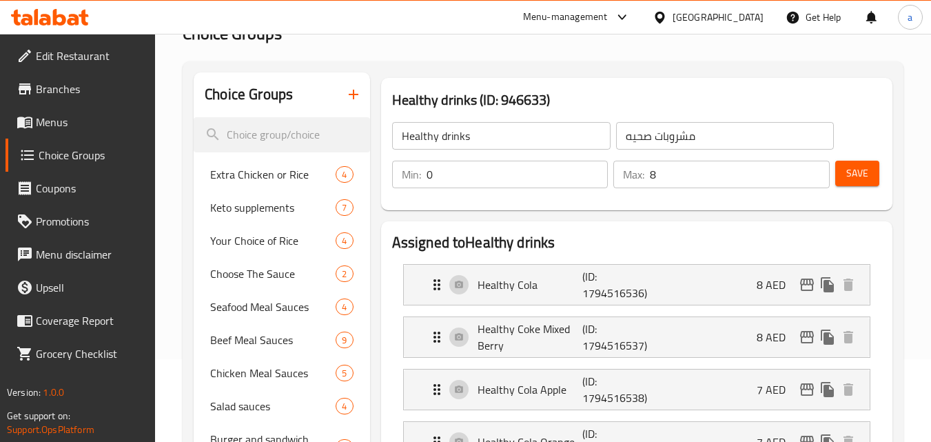
scroll to position [0, 0]
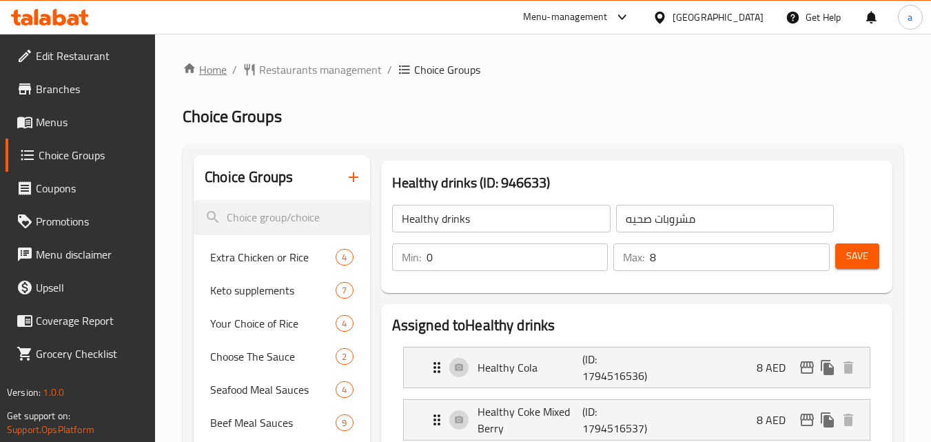
click at [205, 70] on link "Home" at bounding box center [205, 69] width 44 height 17
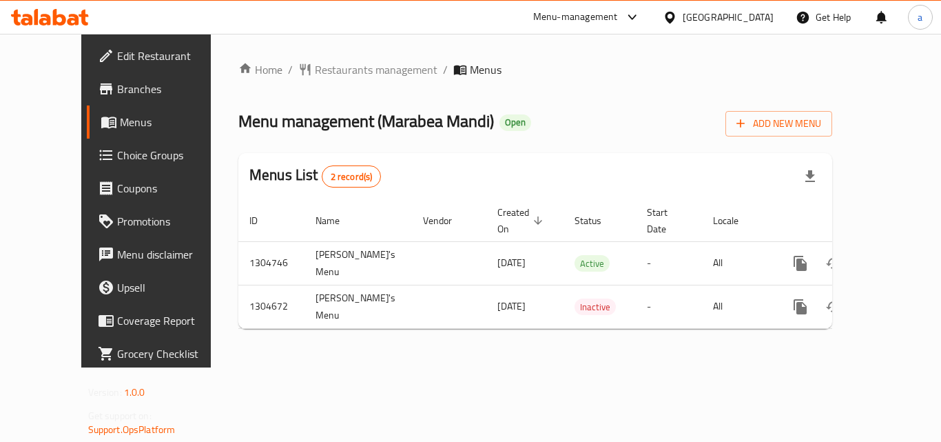
click at [340, 84] on div "Home / Restaurants management / Menus Menu management ( Marabea Mandi ) Open Ad…" at bounding box center [535, 200] width 594 height 278
click at [347, 68] on span "Restaurants management" at bounding box center [376, 69] width 123 height 17
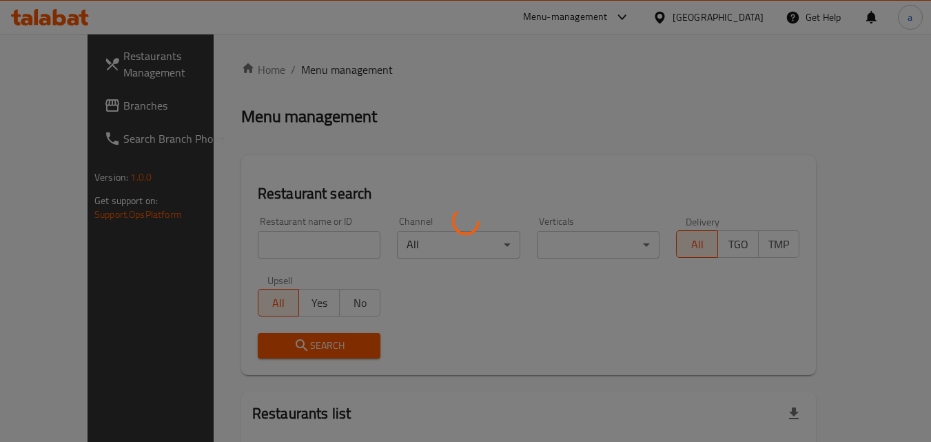
click at [240, 242] on div at bounding box center [465, 221] width 931 height 442
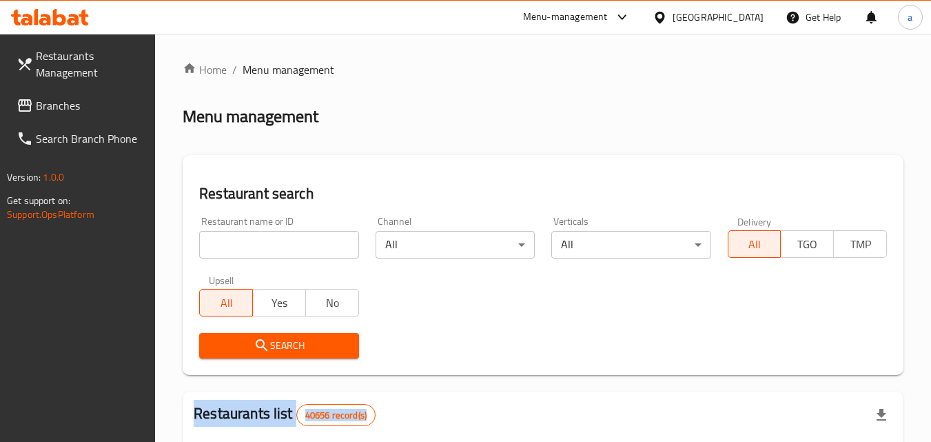
click at [240, 242] on div at bounding box center [465, 221] width 931 height 442
click at [240, 242] on input "search" at bounding box center [278, 245] width 159 height 28
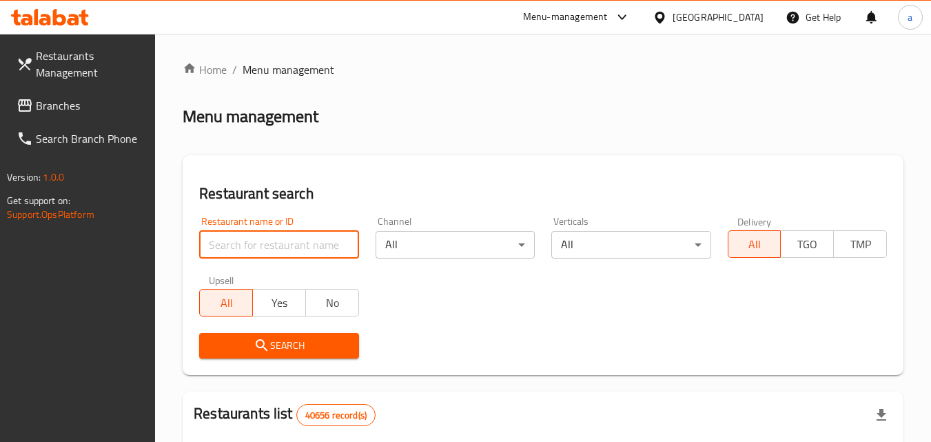
click at [240, 242] on input "search" at bounding box center [278, 245] width 159 height 28
paste input "703336"
type input "703336"
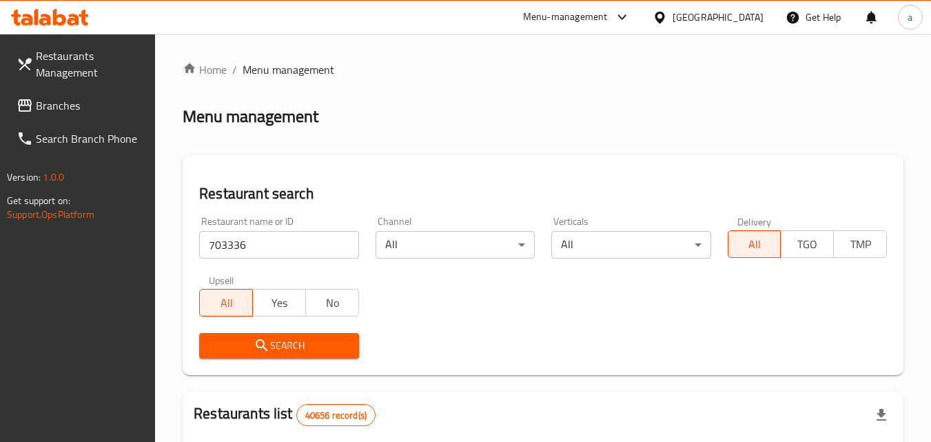
click at [248, 337] on span "Search" at bounding box center [278, 345] width 137 height 17
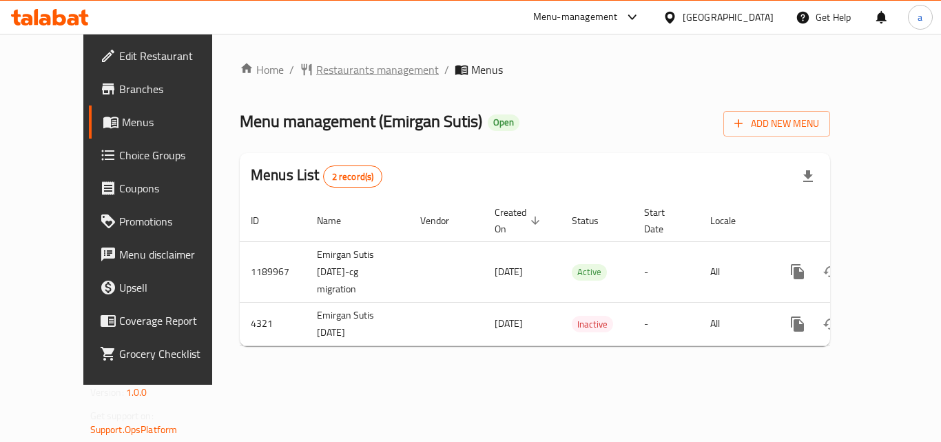
click at [330, 66] on span "Restaurants management" at bounding box center [377, 69] width 123 height 17
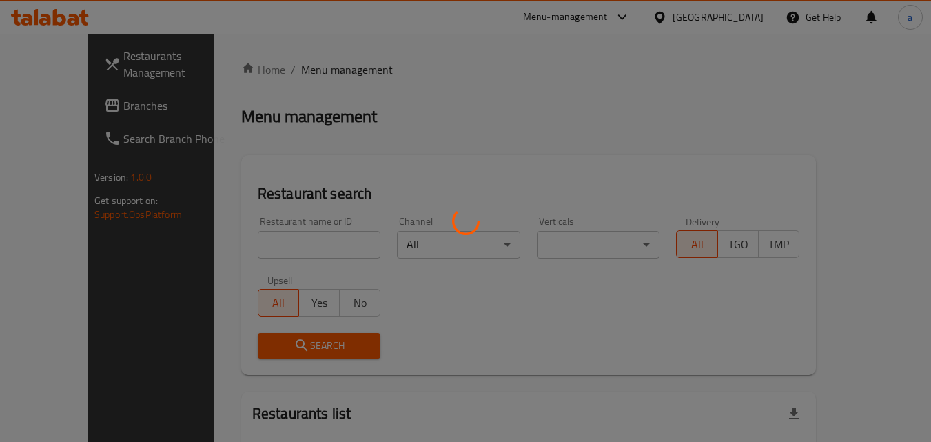
click at [240, 237] on div at bounding box center [465, 221] width 931 height 442
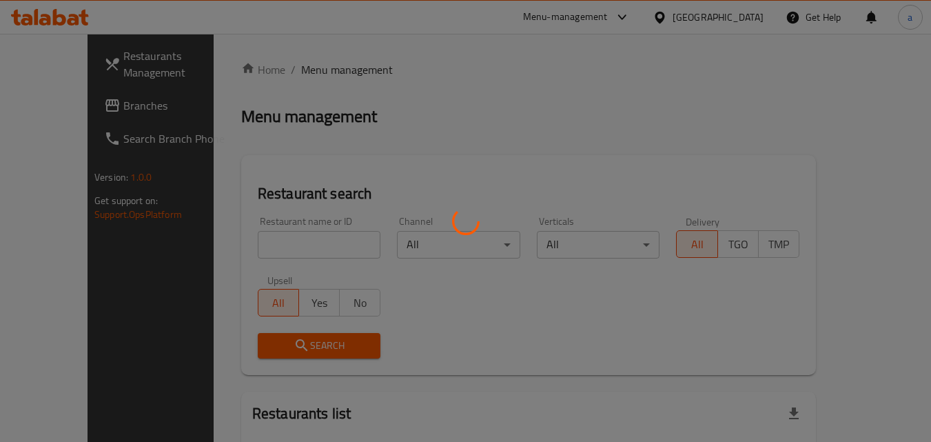
click at [240, 248] on div at bounding box center [465, 221] width 931 height 442
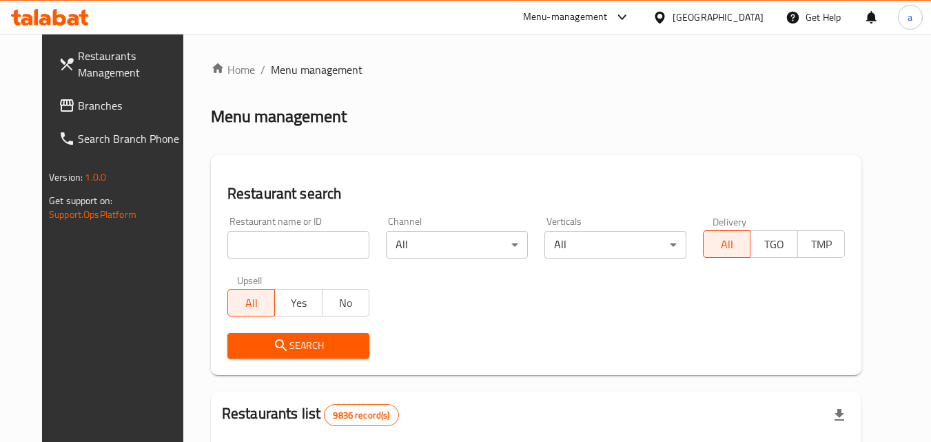
click at [240, 248] on input "search" at bounding box center [298, 245] width 142 height 28
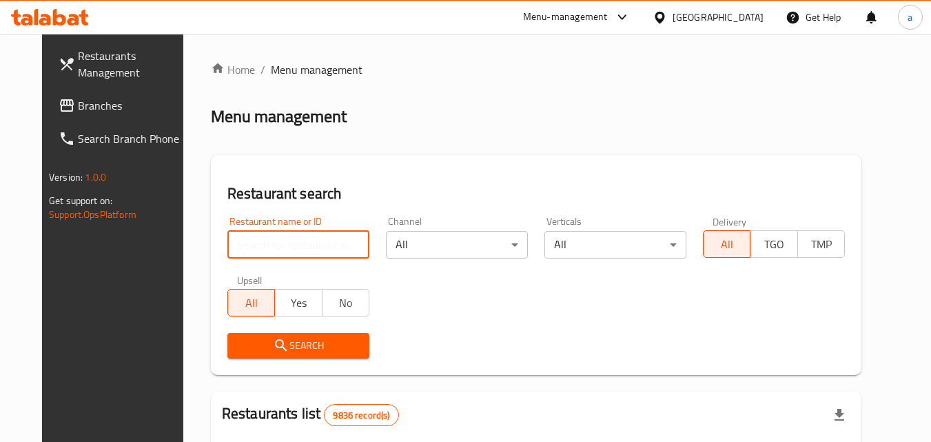
click at [240, 248] on input "search" at bounding box center [298, 245] width 142 height 28
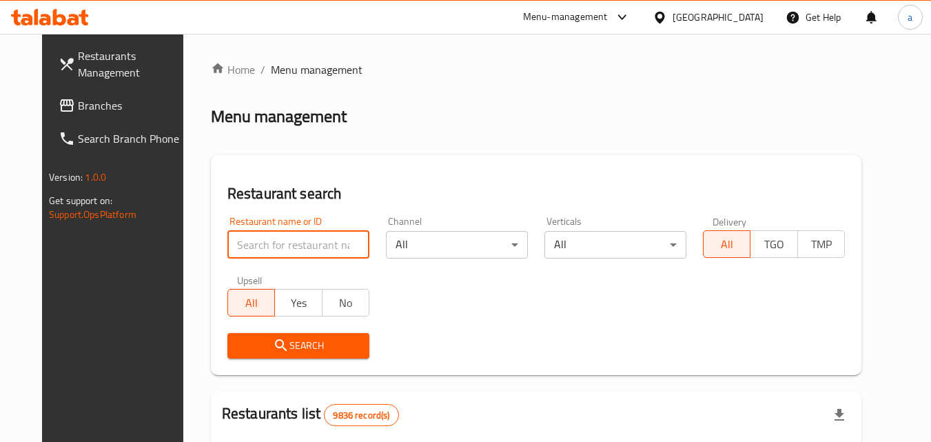
click at [240, 248] on input "search" at bounding box center [298, 245] width 142 height 28
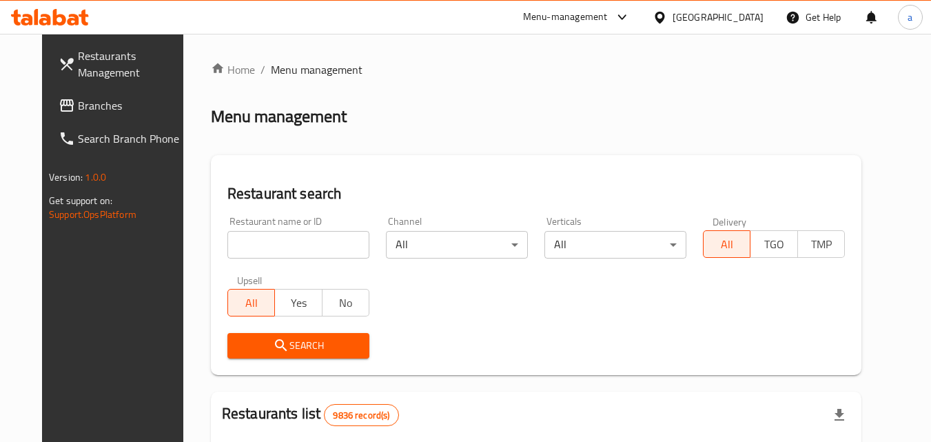
click at [240, 248] on input "search" at bounding box center [298, 245] width 142 height 28
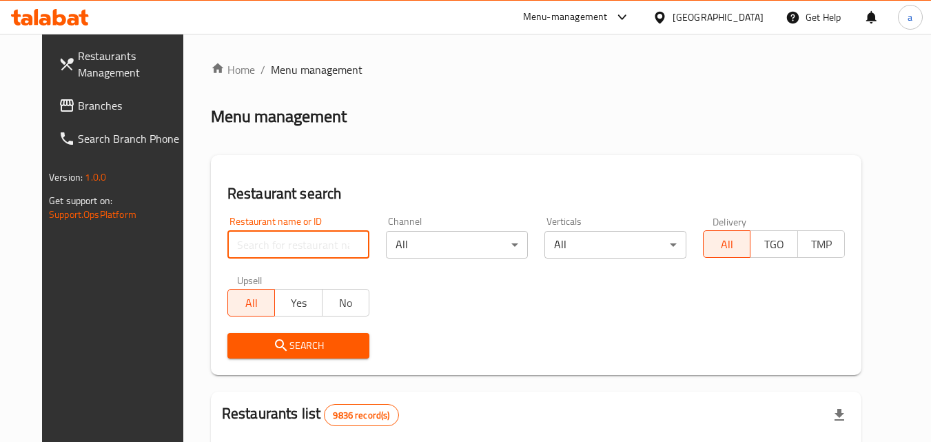
paste input "2744"
type input "2744"
click at [240, 334] on button "Search" at bounding box center [298, 345] width 142 height 25
click at [240, 334] on div at bounding box center [465, 221] width 931 height 442
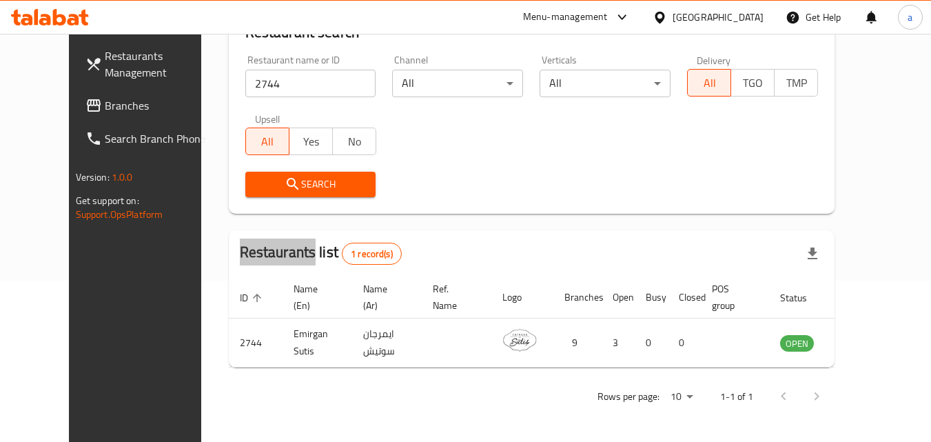
scroll to position [144, 0]
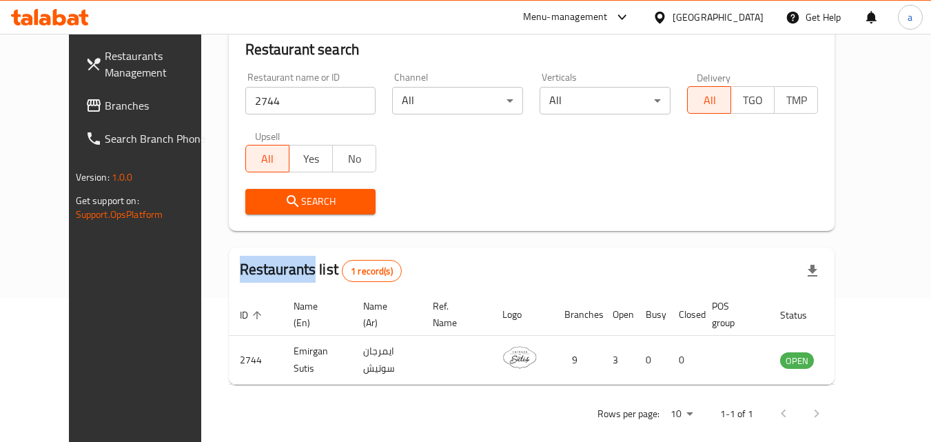
click at [105, 103] on span "Branches" at bounding box center [159, 105] width 109 height 17
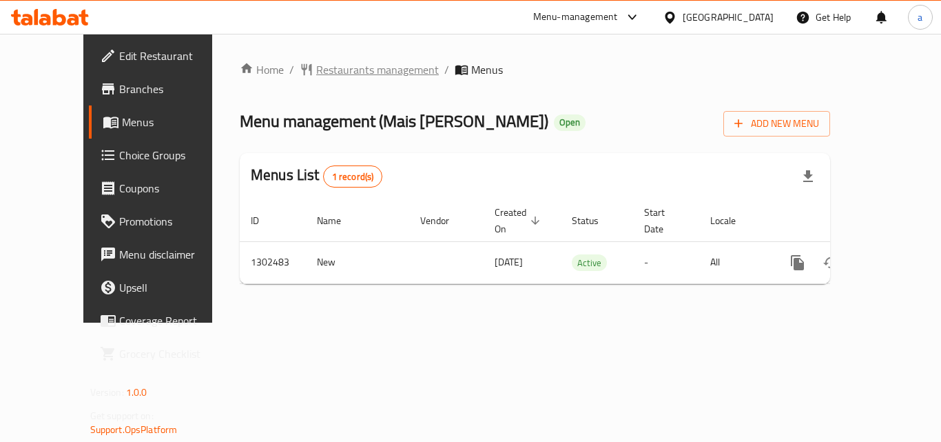
click at [338, 73] on span "Restaurants management" at bounding box center [377, 69] width 123 height 17
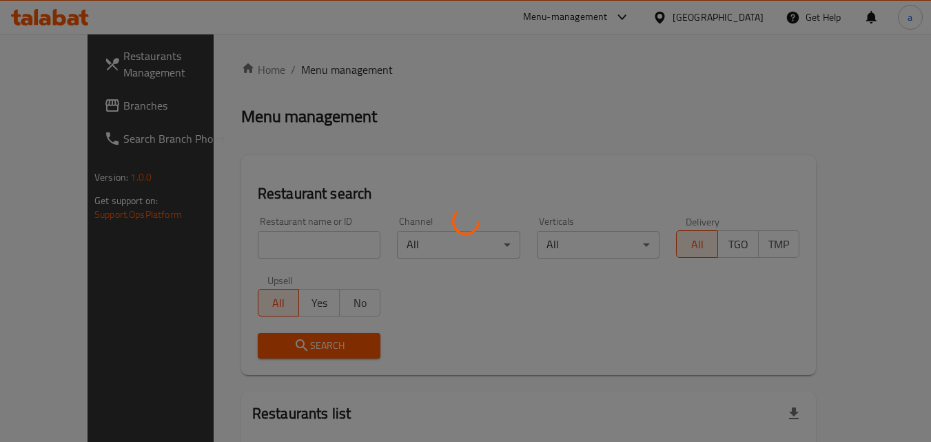
click at [251, 236] on div at bounding box center [465, 221] width 931 height 442
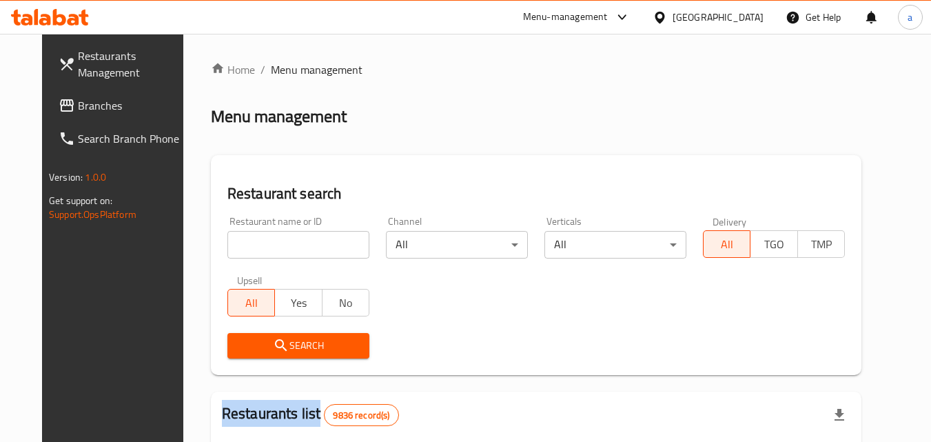
click at [251, 236] on div at bounding box center [465, 221] width 931 height 442
click at [251, 236] on div "Home / Menu management Menu management Restaurant search Restaurant name or ID …" at bounding box center [536, 437] width 650 height 753
click at [251, 236] on input "search" at bounding box center [298, 245] width 142 height 28
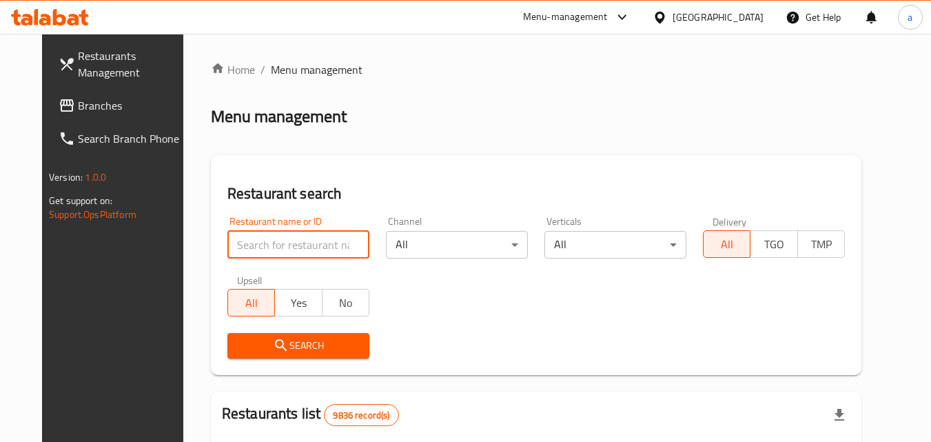
paste input "771711"
type input "771711"
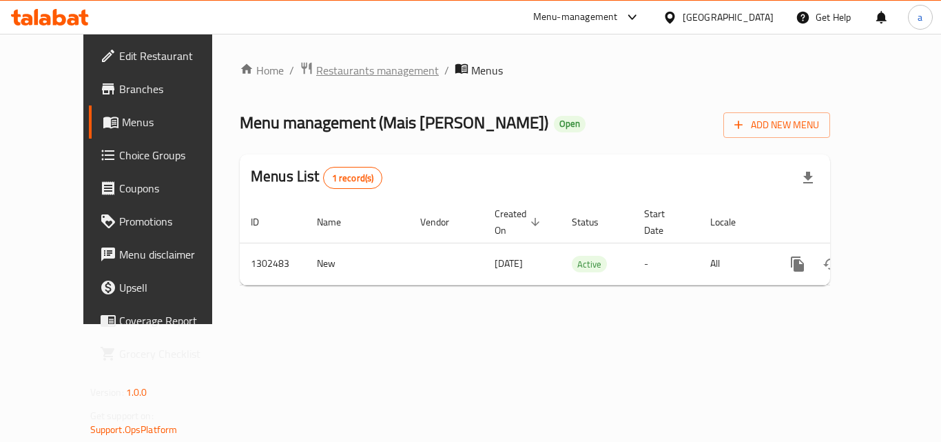
click at [317, 65] on span "Restaurants management" at bounding box center [377, 70] width 123 height 17
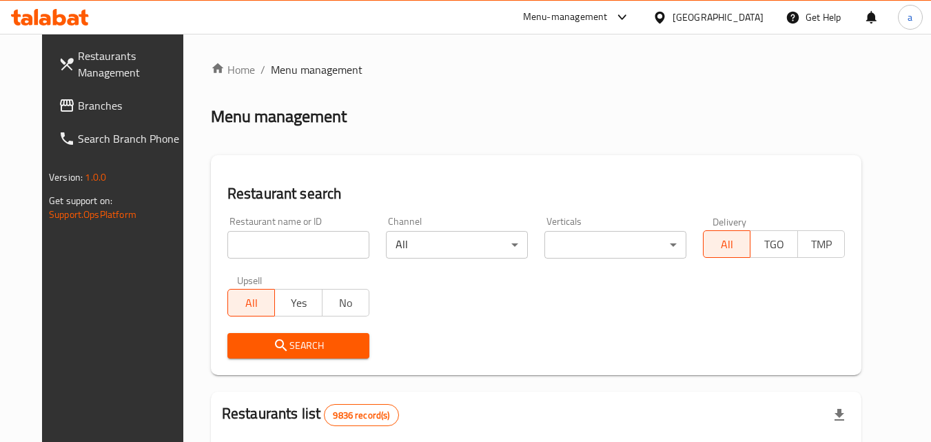
click at [248, 249] on input "search" at bounding box center [298, 245] width 142 height 28
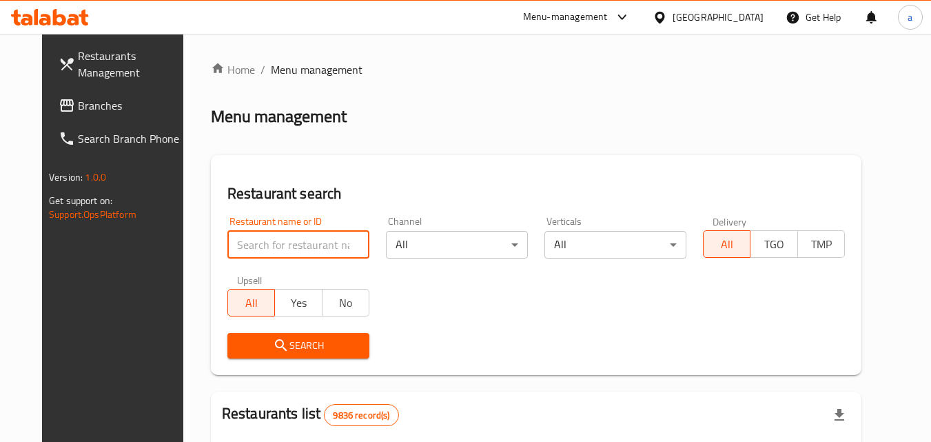
click at [248, 249] on input "search" at bounding box center [298, 245] width 142 height 28
paste input "702412"
type input "702412"
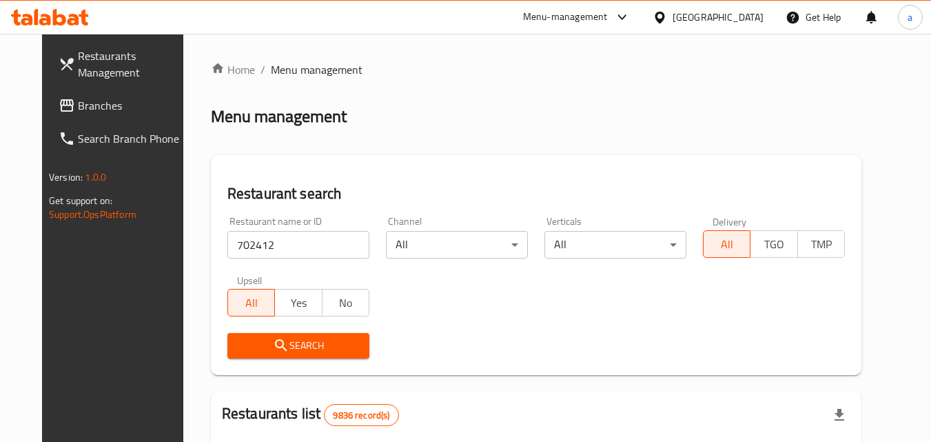
click at [273, 342] on icon "submit" at bounding box center [281, 345] width 17 height 17
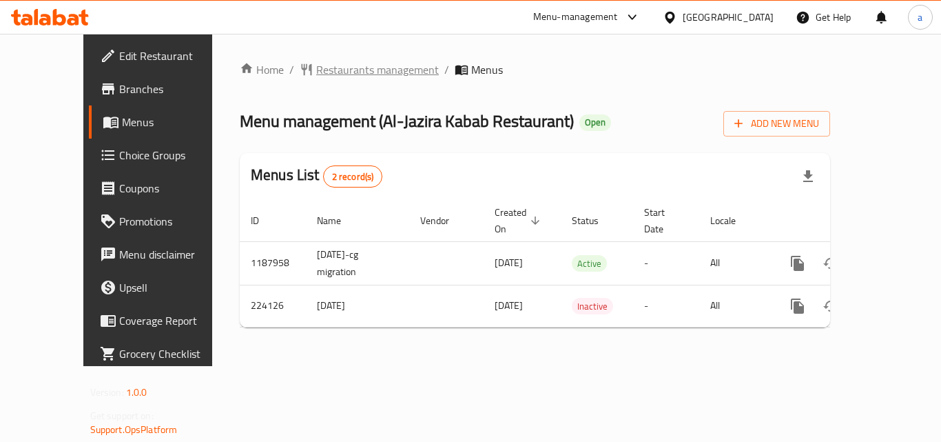
click at [369, 72] on span "Restaurants management" at bounding box center [377, 69] width 123 height 17
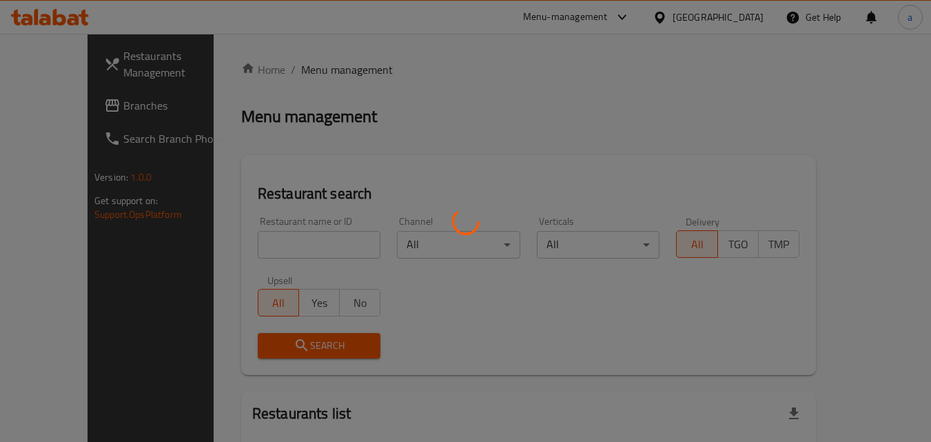
click at [287, 246] on div at bounding box center [465, 221] width 931 height 442
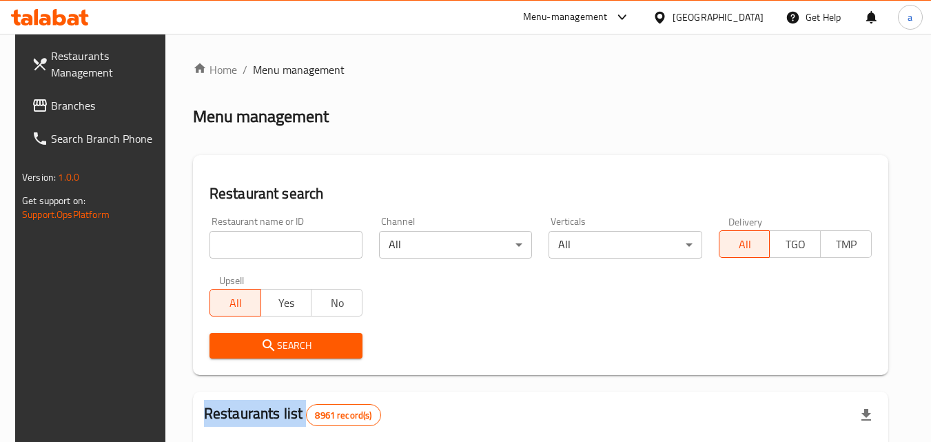
click at [287, 246] on div "Home / Menu management Menu management Restaurant search Restaurant name or ID …" at bounding box center [540, 446] width 695 height 770
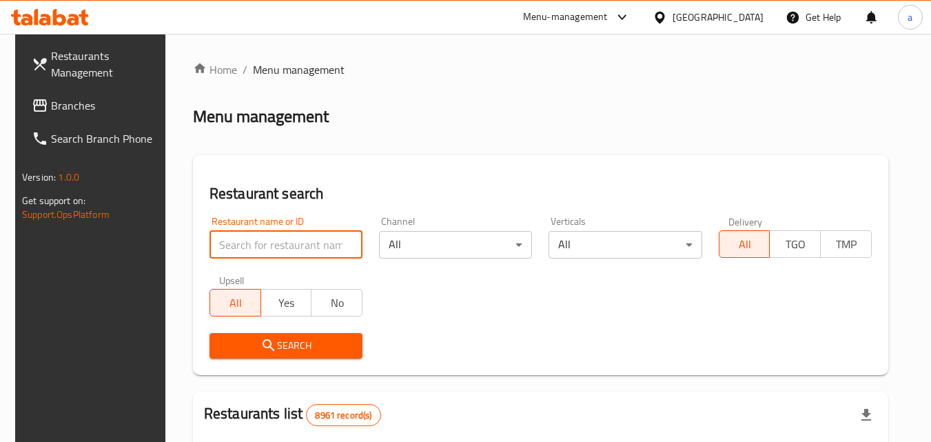
click at [287, 246] on input "search" at bounding box center [285, 245] width 153 height 28
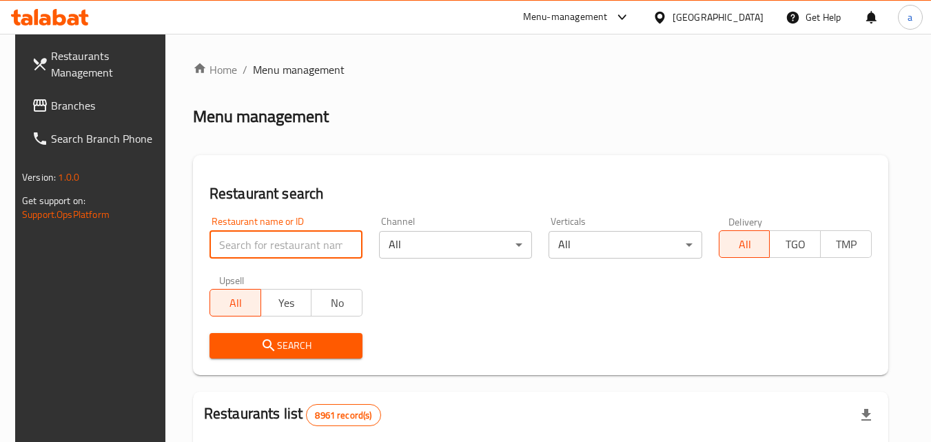
click at [287, 246] on input "search" at bounding box center [285, 245] width 153 height 28
paste input "625562"
type input "625562"
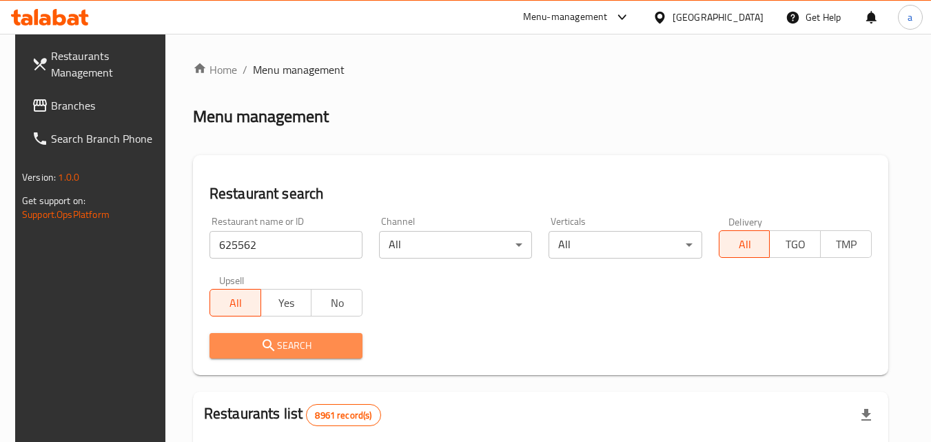
click at [238, 347] on span "Search" at bounding box center [285, 345] width 131 height 17
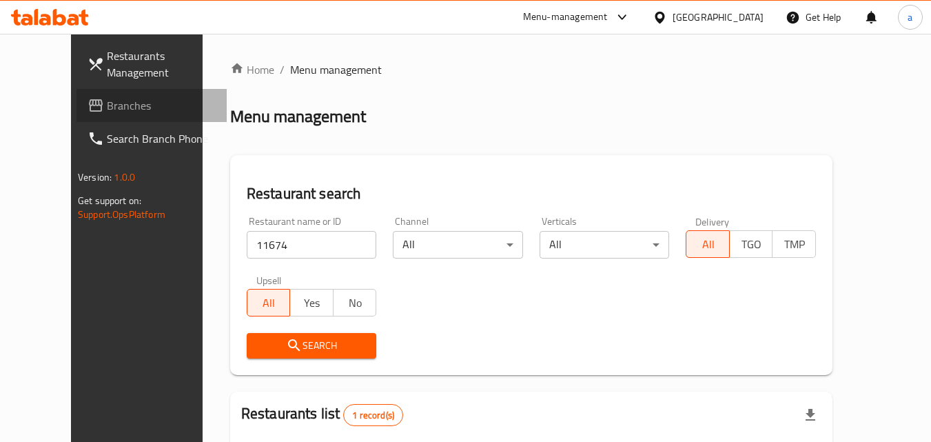
click at [107, 114] on span "Branches" at bounding box center [161, 105] width 109 height 17
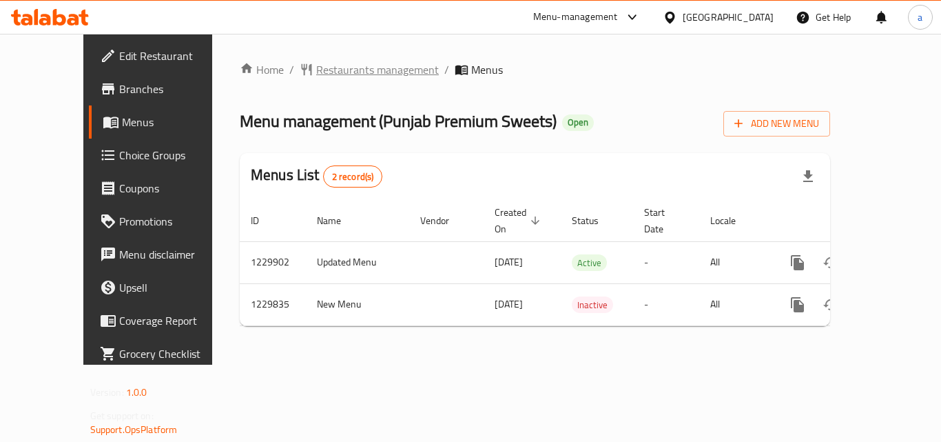
click at [316, 66] on span "Restaurants management" at bounding box center [377, 69] width 123 height 17
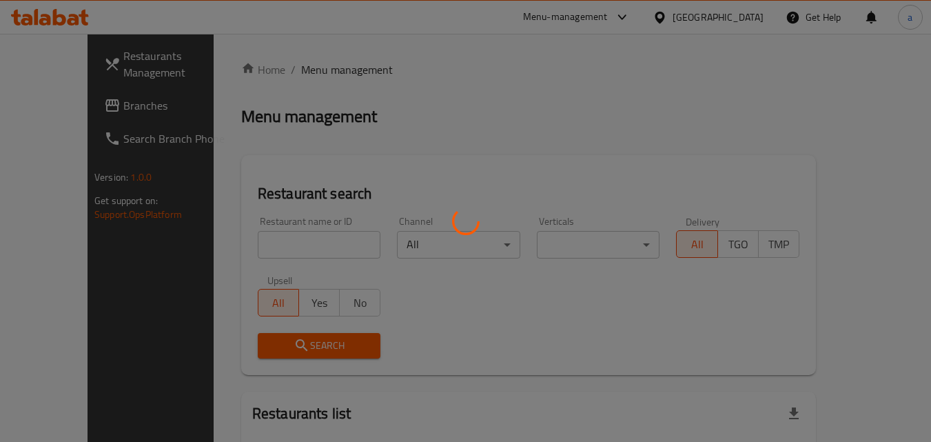
click at [247, 248] on div at bounding box center [465, 221] width 931 height 442
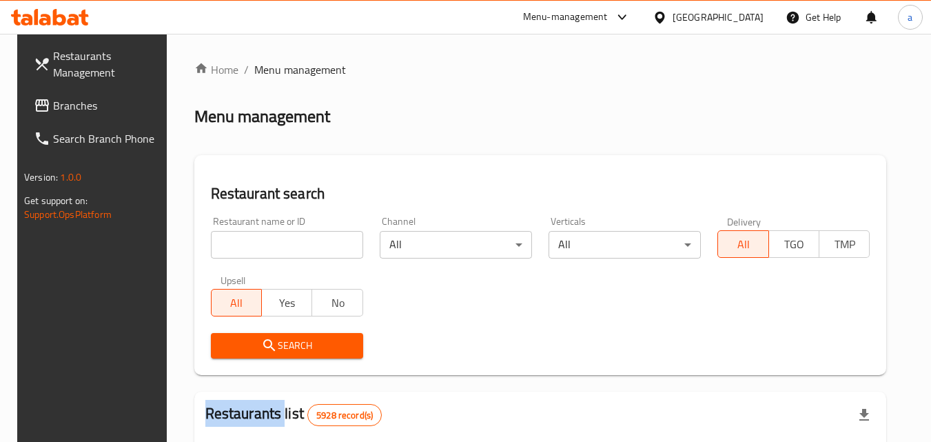
click at [247, 248] on div at bounding box center [465, 221] width 931 height 442
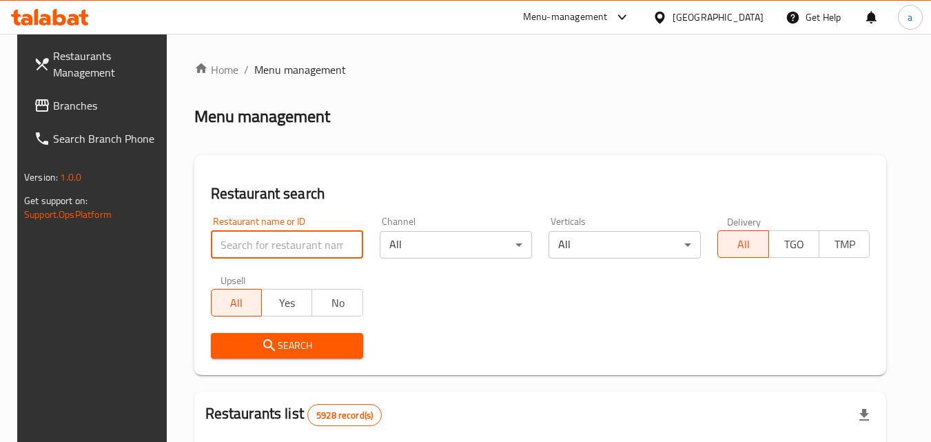
click at [247, 248] on input "search" at bounding box center [287, 245] width 152 height 28
paste input "676854"
type input "676854"
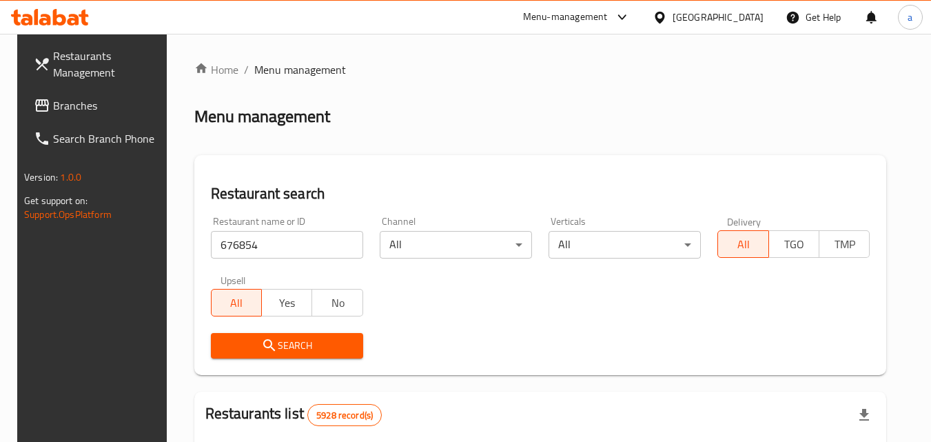
click at [226, 337] on span "Search" at bounding box center [287, 345] width 130 height 17
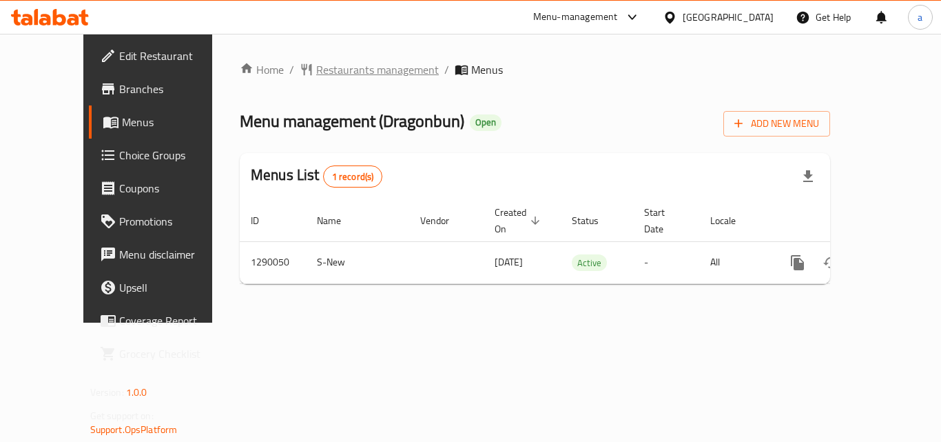
click at [316, 74] on span "Restaurants management" at bounding box center [377, 69] width 123 height 17
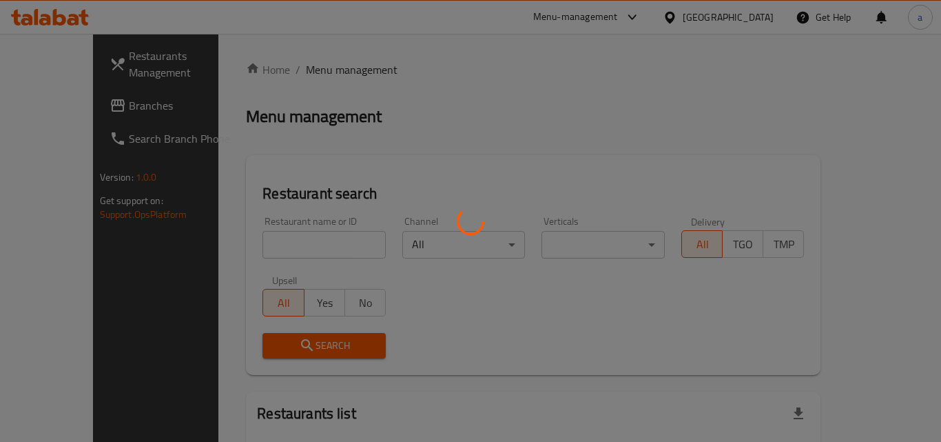
click at [307, 74] on div at bounding box center [470, 221] width 941 height 442
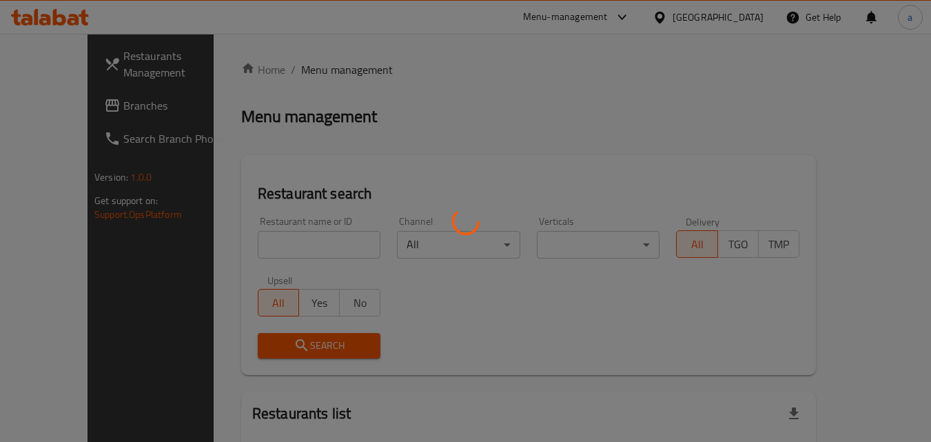
click at [260, 245] on div at bounding box center [465, 221] width 931 height 442
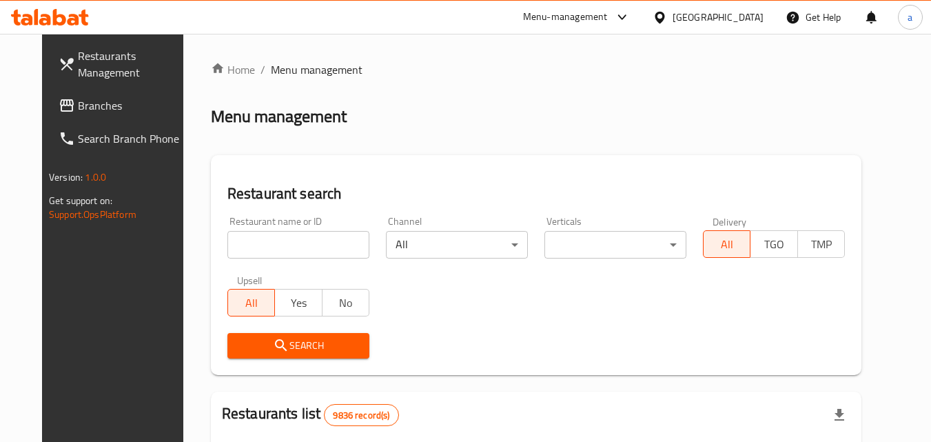
click at [260, 245] on div at bounding box center [465, 221] width 931 height 442
click at [260, 245] on input "search" at bounding box center [298, 245] width 142 height 28
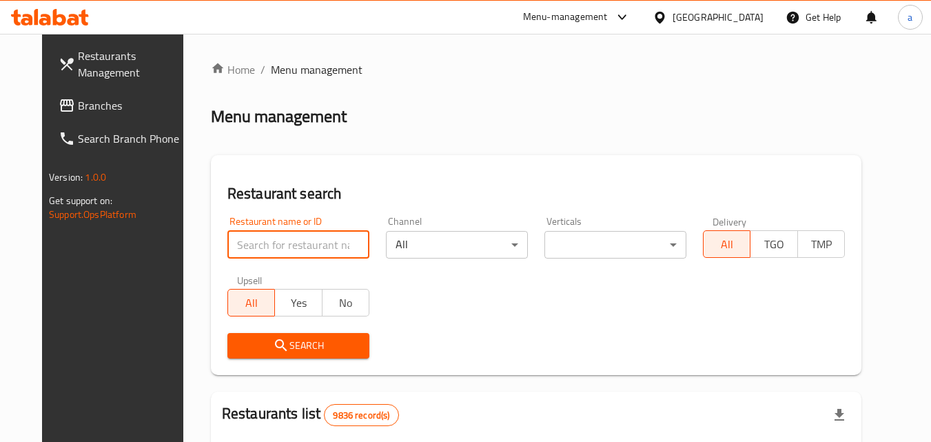
click at [260, 245] on input "search" at bounding box center [298, 245] width 142 height 28
paste input "698016"
type input "698016"
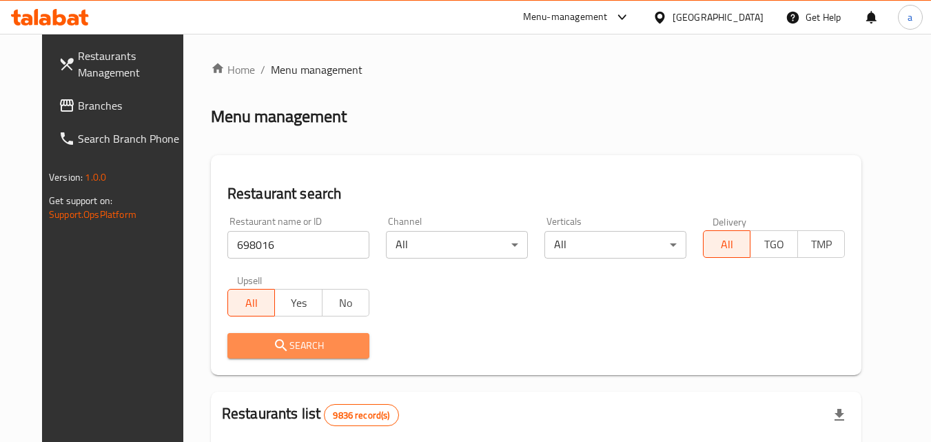
click at [240, 347] on span "Search" at bounding box center [298, 345] width 120 height 17
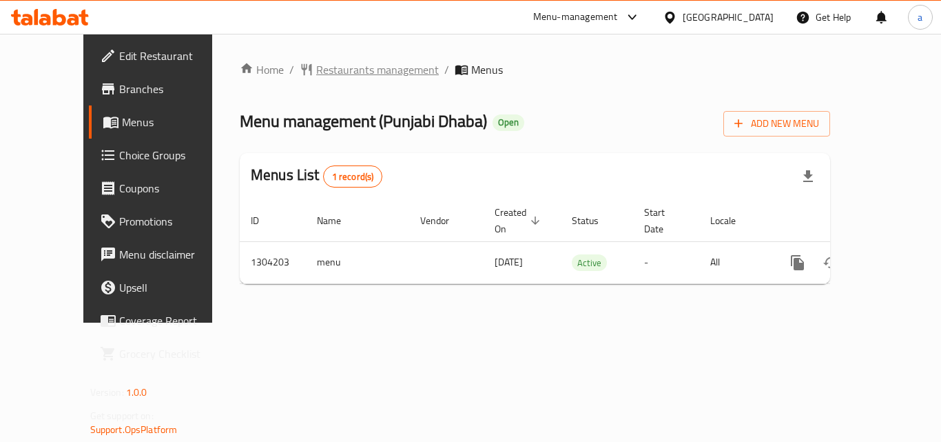
click at [316, 69] on span "Restaurants management" at bounding box center [377, 69] width 123 height 17
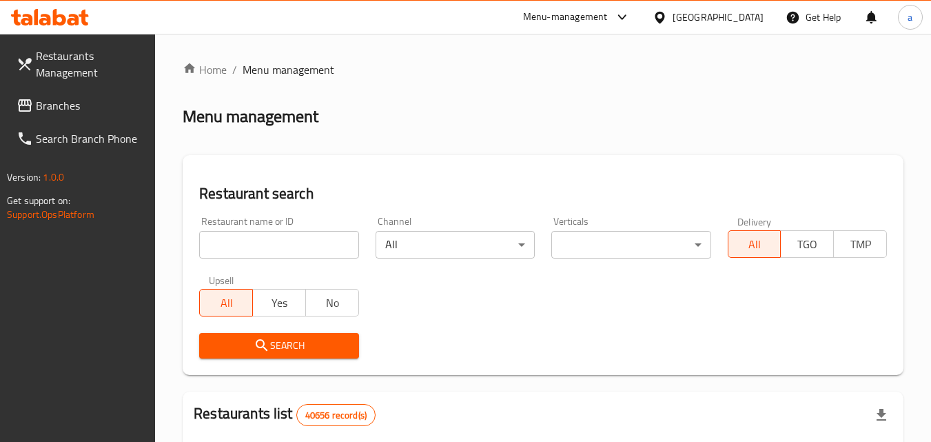
click at [243, 238] on div at bounding box center [465, 221] width 931 height 442
click at [243, 238] on input "search" at bounding box center [278, 245] width 159 height 28
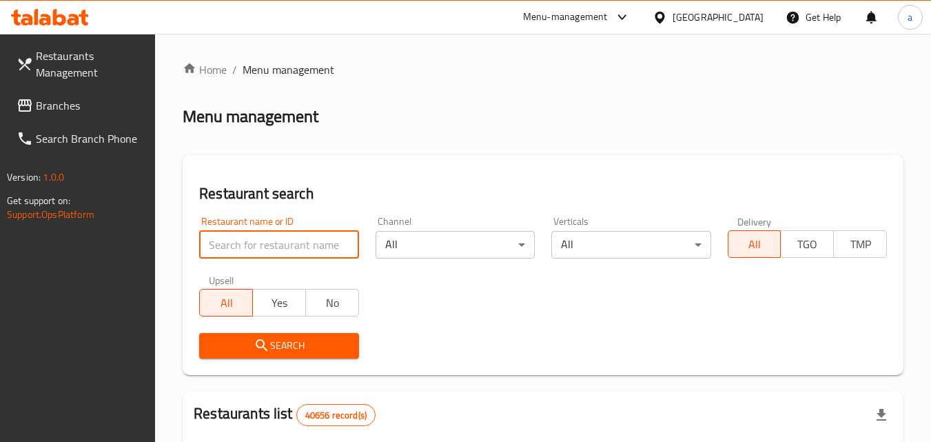
click at [243, 238] on input "search" at bounding box center [278, 245] width 159 height 28
paste input "703121"
type input "703121"
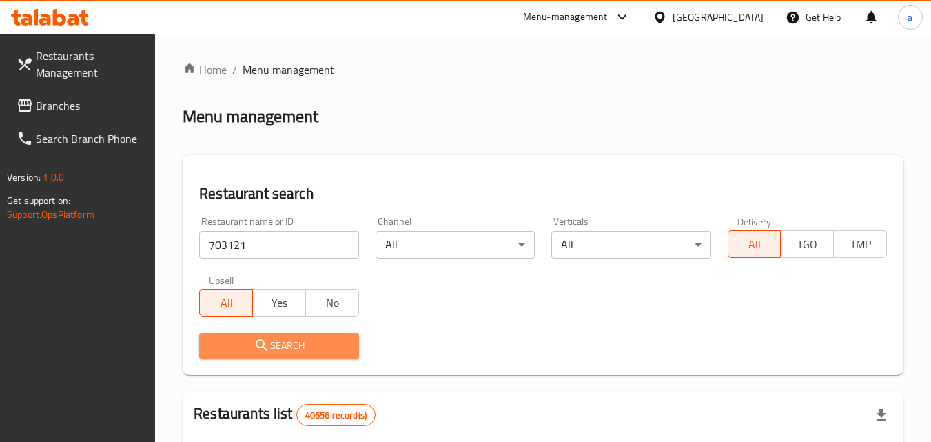
click at [239, 348] on span "Search" at bounding box center [278, 345] width 137 height 17
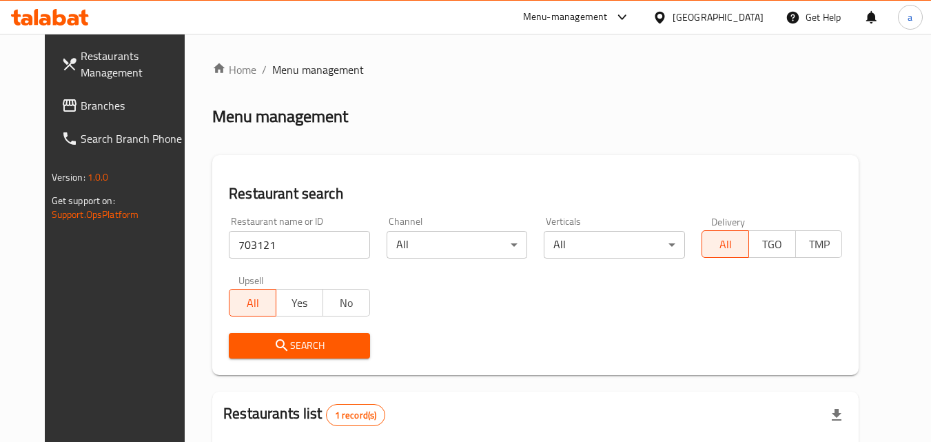
click at [81, 107] on span "Branches" at bounding box center [135, 105] width 109 height 17
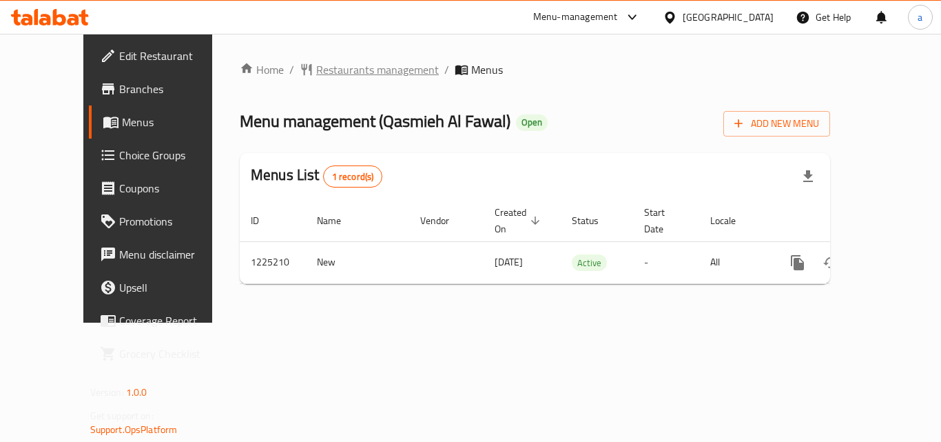
click at [318, 70] on span "Restaurants management" at bounding box center [377, 69] width 123 height 17
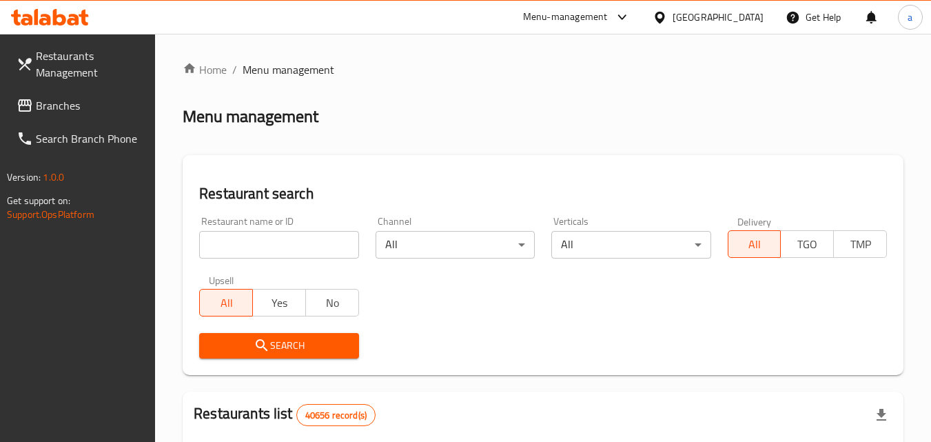
click at [255, 239] on input "search" at bounding box center [278, 245] width 159 height 28
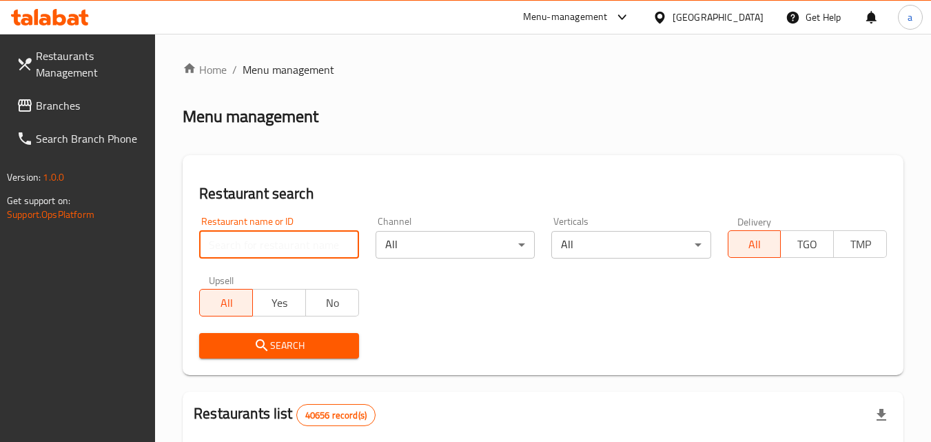
paste input "675211"
type input "675211"
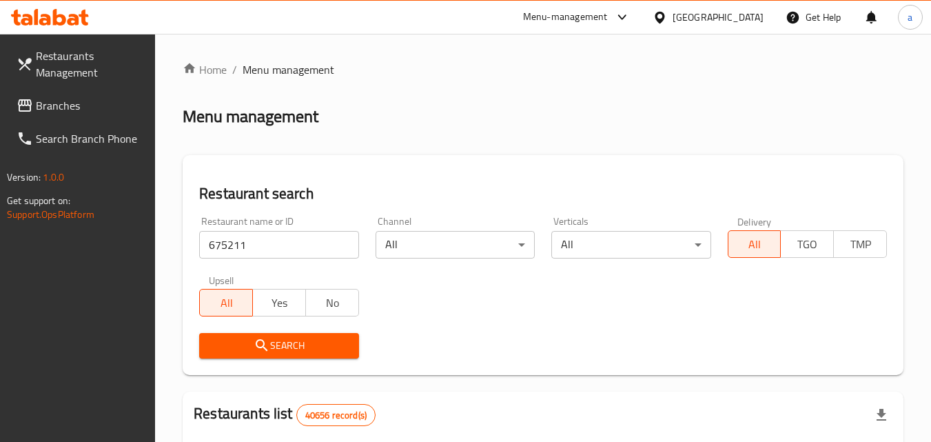
click at [232, 335] on button "Search" at bounding box center [278, 345] width 159 height 25
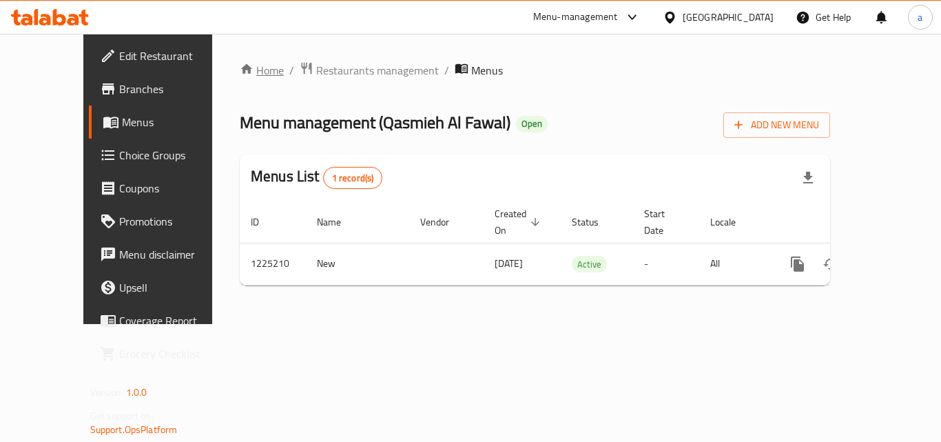
click at [240, 70] on link "Home" at bounding box center [262, 70] width 44 height 17
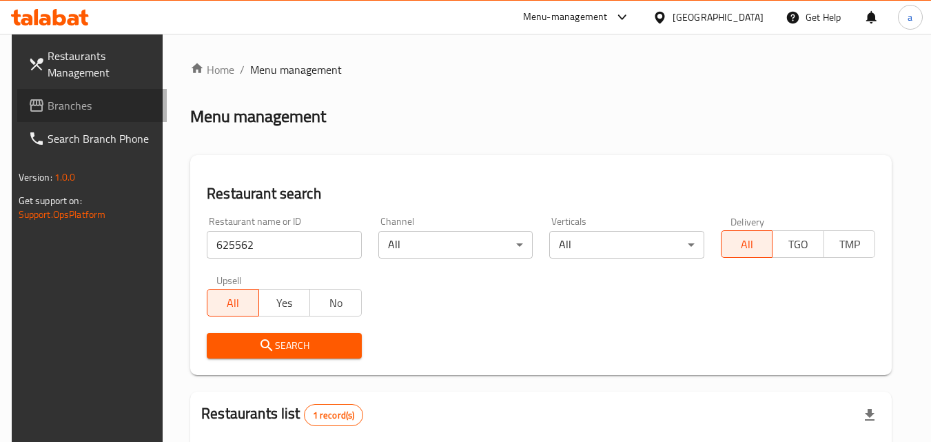
click at [75, 107] on span "Branches" at bounding box center [102, 105] width 109 height 17
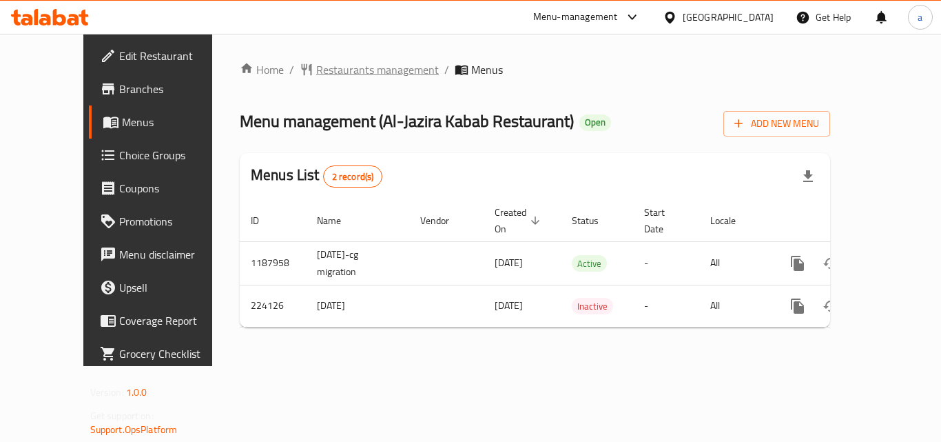
click at [316, 68] on span "Restaurants management" at bounding box center [377, 69] width 123 height 17
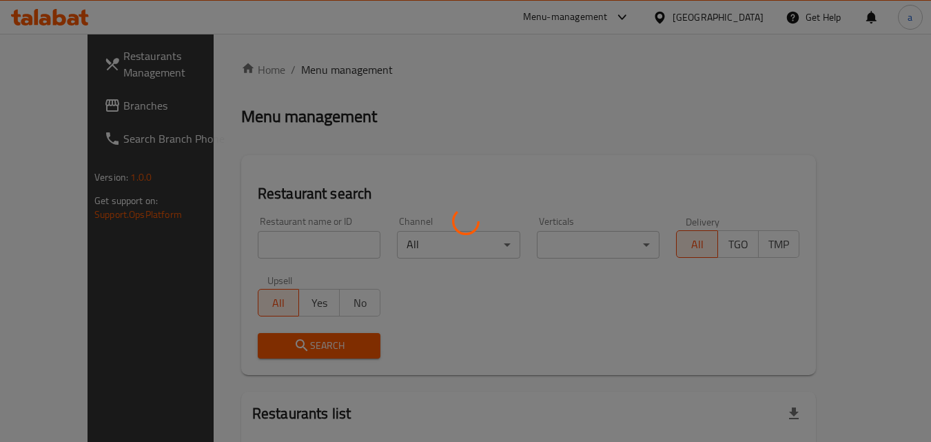
click at [221, 246] on div at bounding box center [465, 221] width 931 height 442
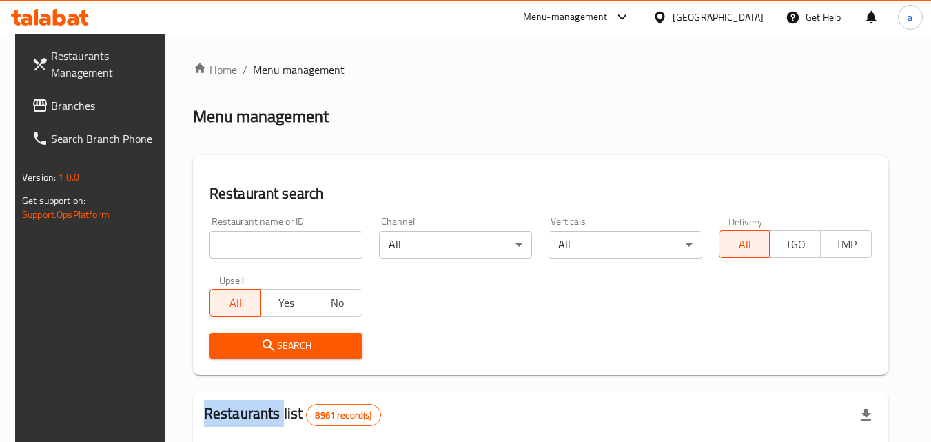
click at [221, 246] on div at bounding box center [465, 221] width 931 height 442
click at [221, 246] on div "Home / Menu management Menu management Restaurant search Restaurant name or ID …" at bounding box center [540, 446] width 695 height 770
click at [221, 246] on input "search" at bounding box center [285, 245] width 153 height 28
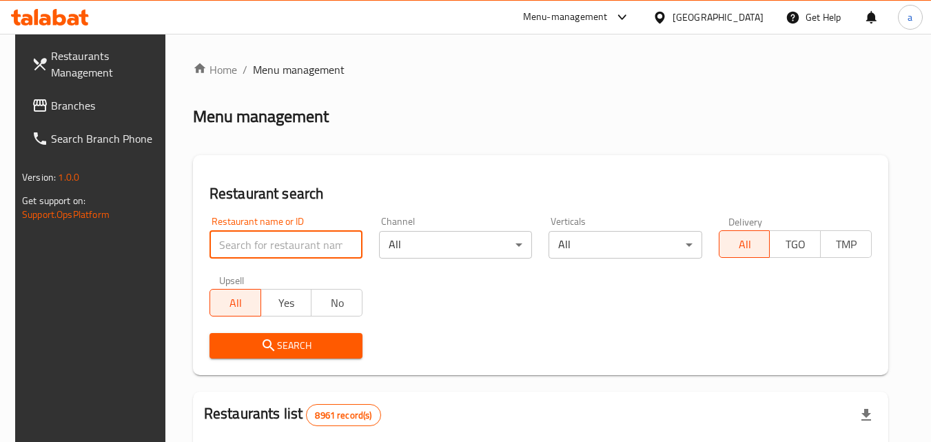
click at [221, 246] on input "search" at bounding box center [285, 245] width 153 height 28
paste input "625562"
type input "625562"
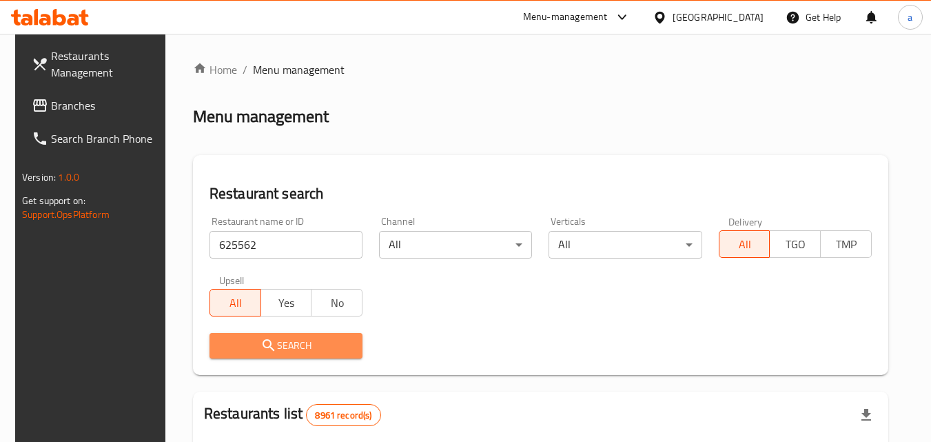
click at [235, 343] on span "Search" at bounding box center [285, 345] width 131 height 17
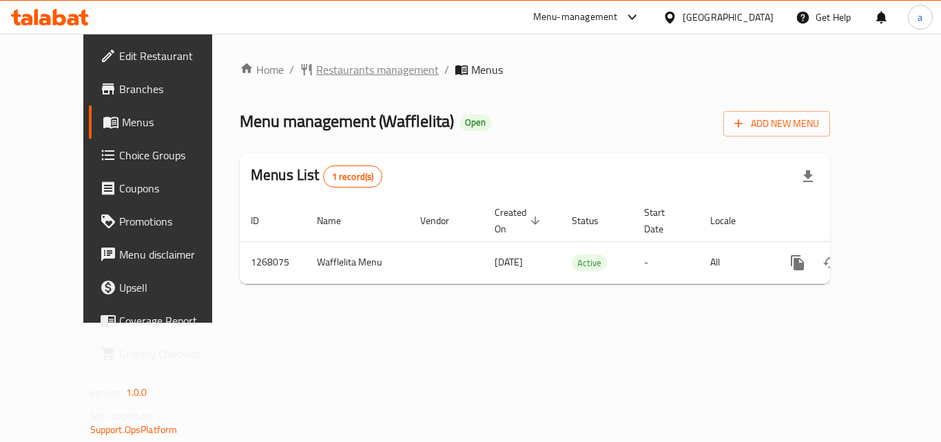
click at [327, 66] on span "Restaurants management" at bounding box center [377, 69] width 123 height 17
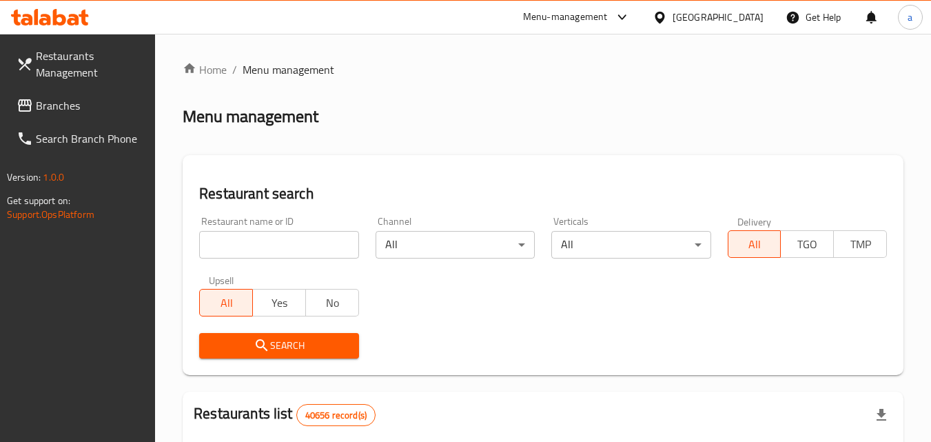
click at [220, 245] on input "search" at bounding box center [278, 245] width 159 height 28
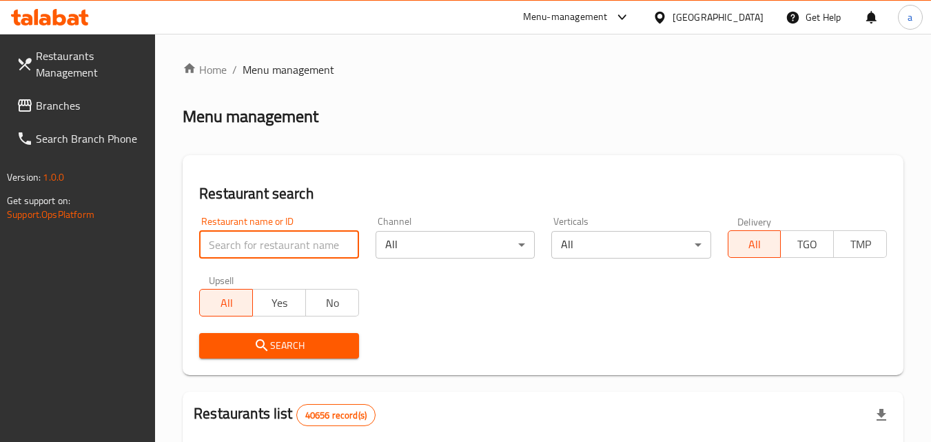
click at [220, 245] on input "search" at bounding box center [278, 245] width 159 height 28
paste input "687940"
type input "687940"
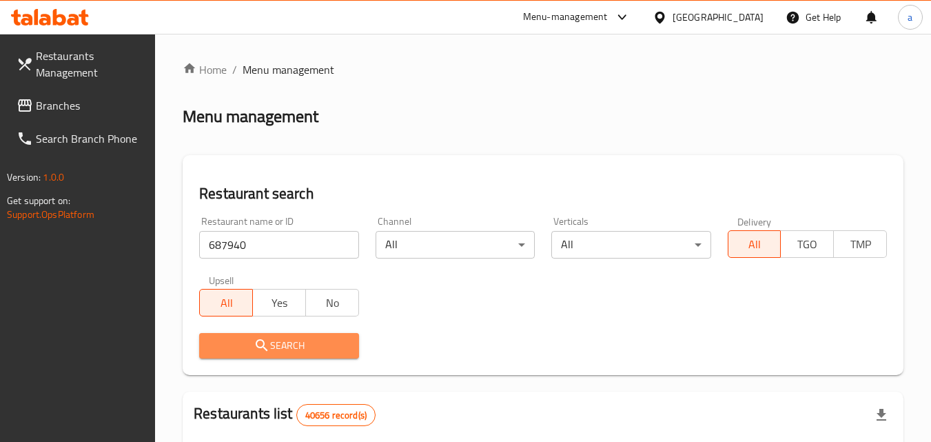
click at [220, 342] on span "Search" at bounding box center [278, 345] width 137 height 17
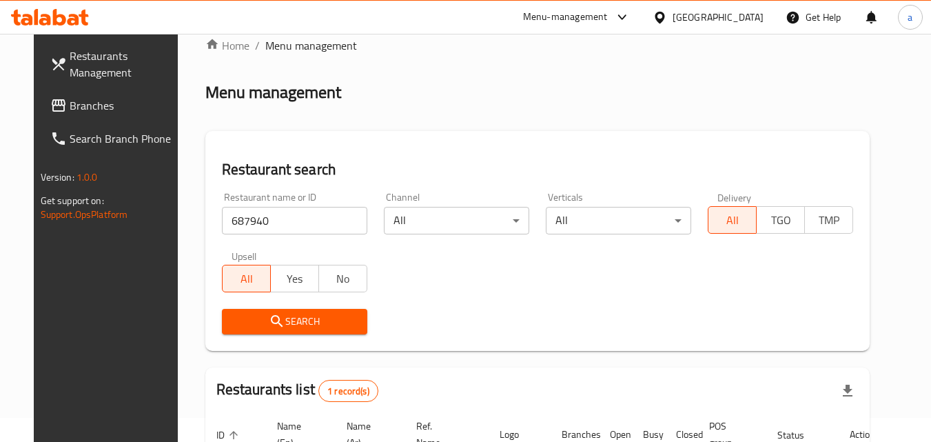
scroll to position [23, 0]
click at [39, 96] on link "Branches" at bounding box center [114, 105] width 150 height 33
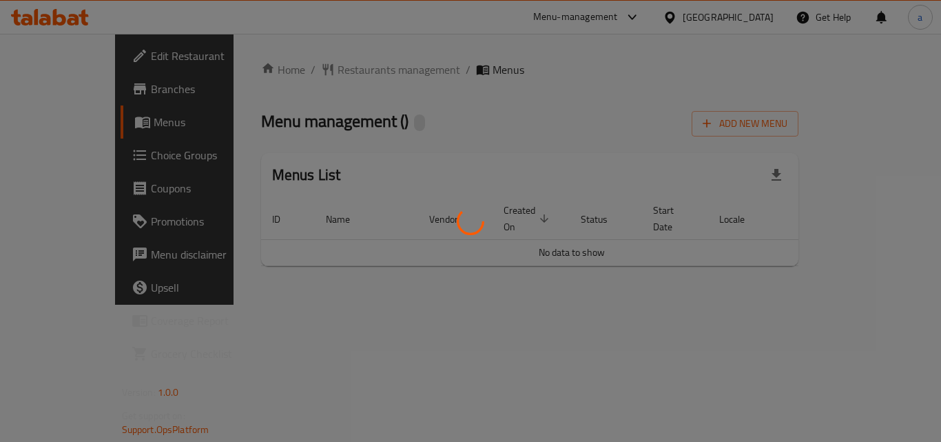
click at [315, 72] on div at bounding box center [470, 221] width 941 height 442
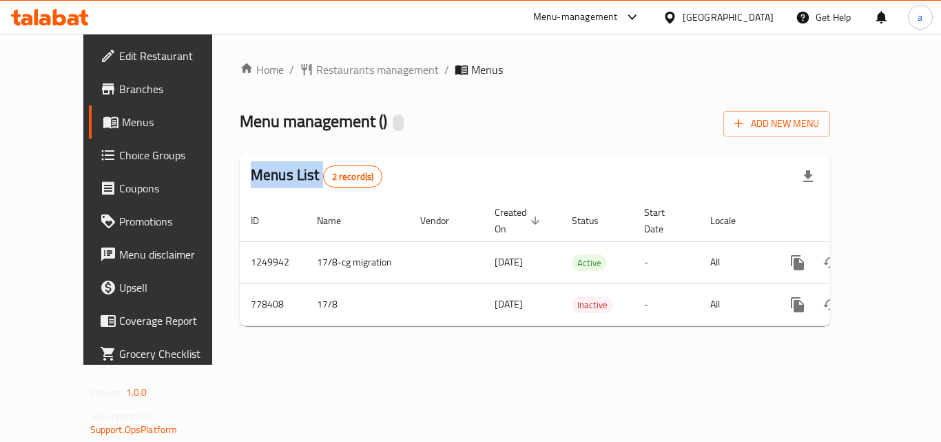
click at [315, 72] on div at bounding box center [470, 221] width 941 height 442
click at [316, 72] on span "Restaurants management" at bounding box center [377, 69] width 123 height 17
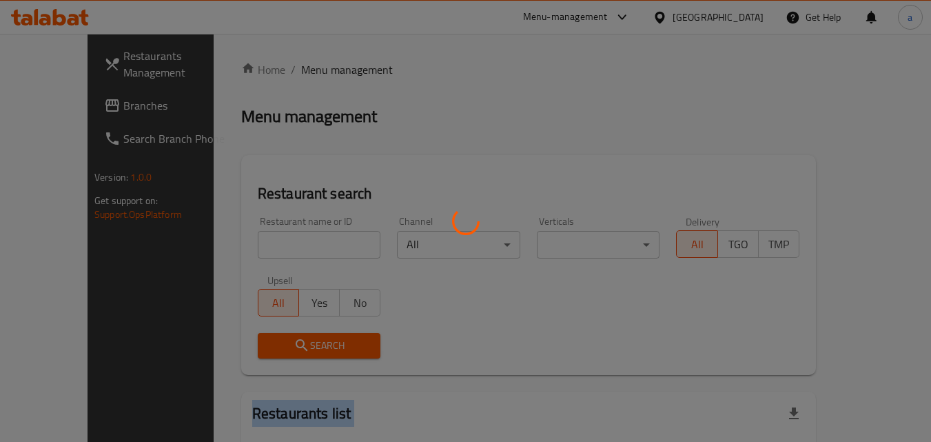
click at [315, 72] on div at bounding box center [465, 221] width 931 height 442
click at [237, 253] on div at bounding box center [465, 221] width 931 height 442
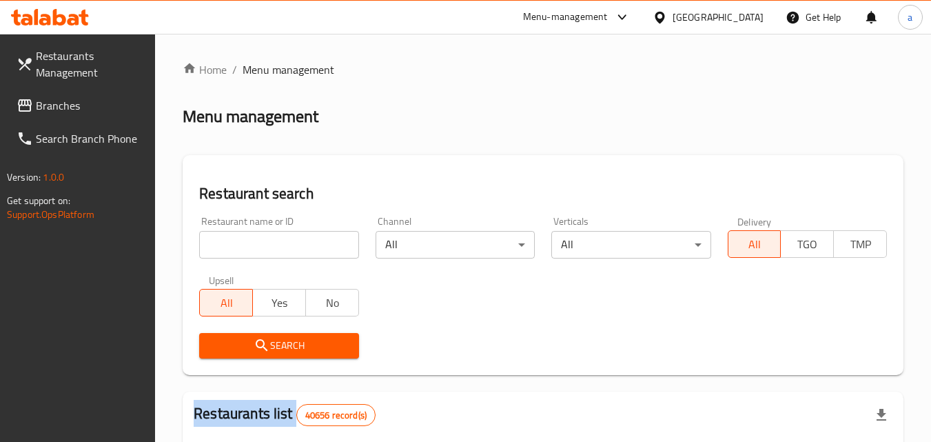
click at [238, 251] on div at bounding box center [465, 221] width 931 height 442
click at [240, 251] on input "search" at bounding box center [278, 245] width 159 height 28
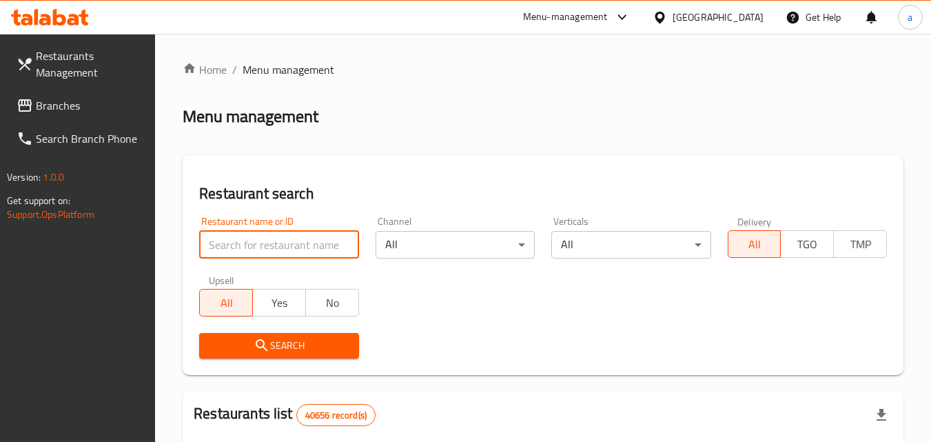
click at [247, 236] on input "search" at bounding box center [278, 245] width 159 height 28
paste input "652434"
type input "652434"
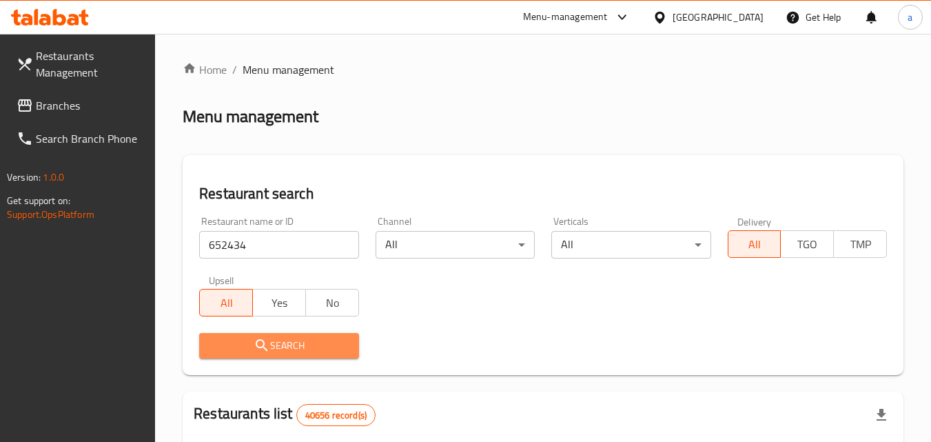
click at [243, 340] on span "Search" at bounding box center [278, 345] width 137 height 17
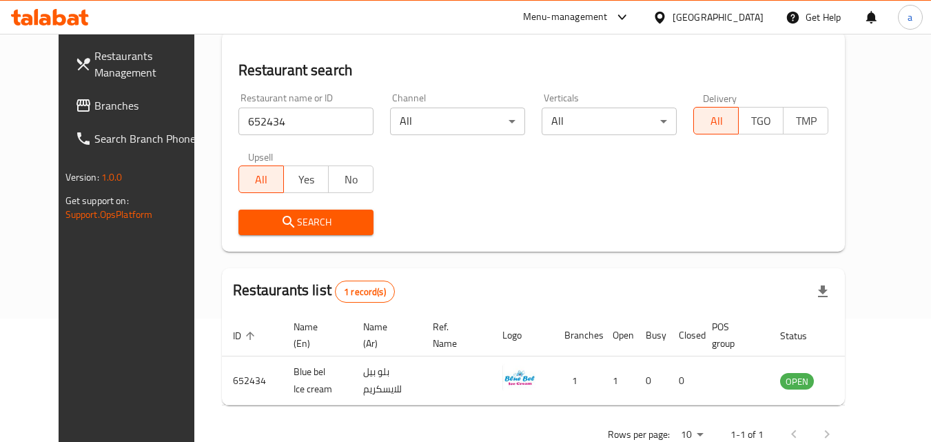
scroll to position [92, 0]
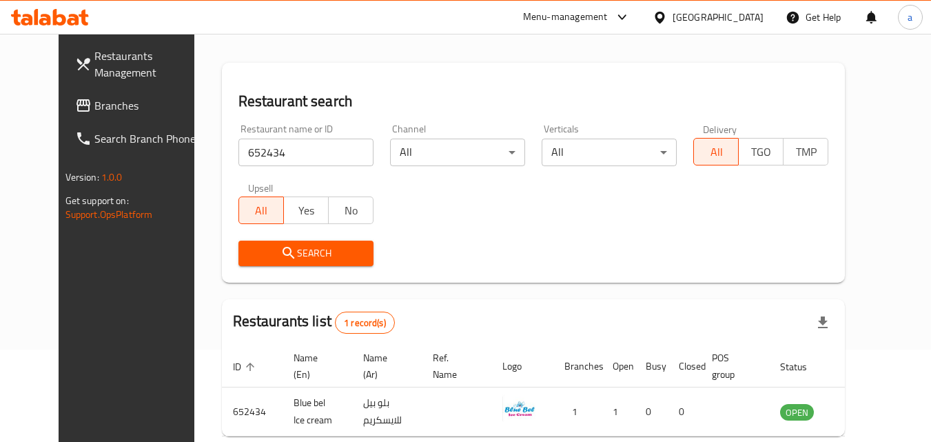
click at [94, 106] on span "Branches" at bounding box center [148, 105] width 109 height 17
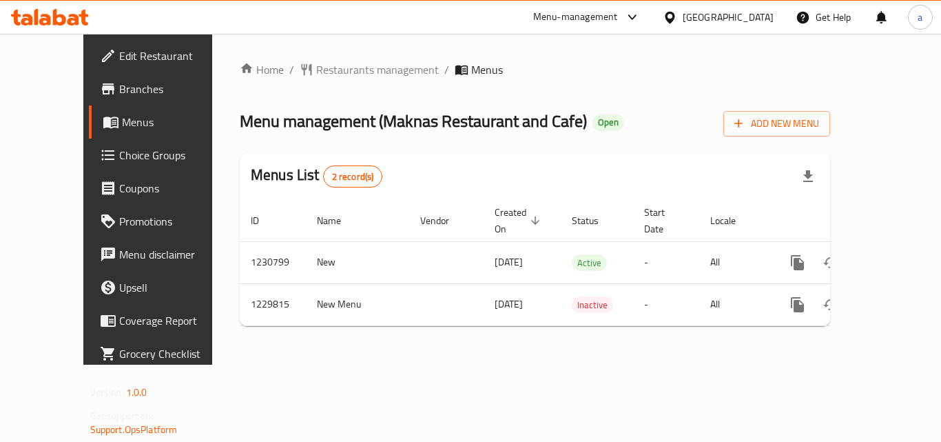
click at [332, 71] on span "Restaurants management" at bounding box center [377, 69] width 123 height 17
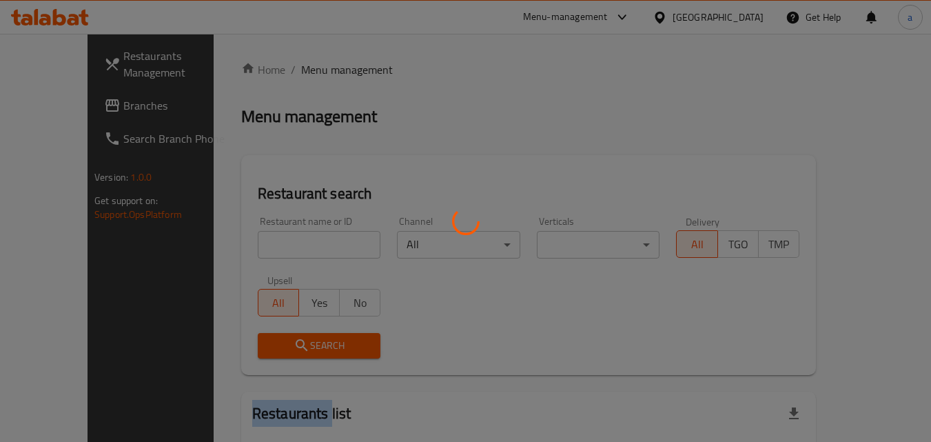
click at [332, 71] on div at bounding box center [465, 221] width 931 height 442
click at [262, 245] on div at bounding box center [465, 221] width 931 height 442
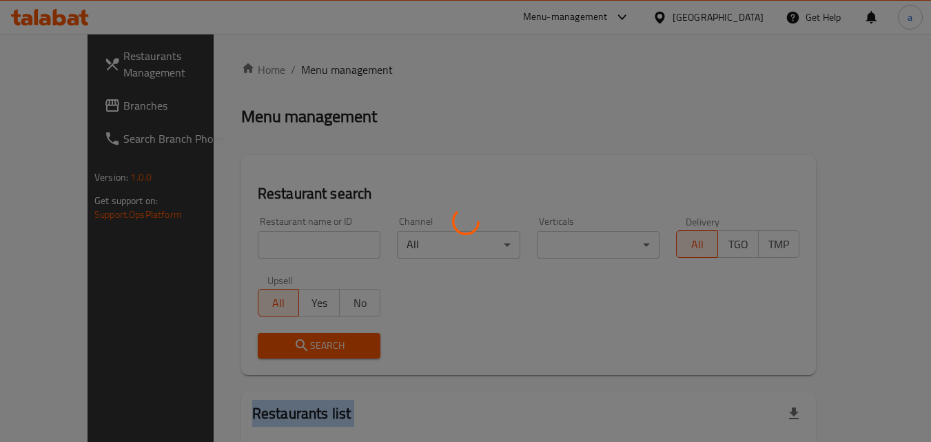
click at [262, 245] on div at bounding box center [465, 221] width 931 height 442
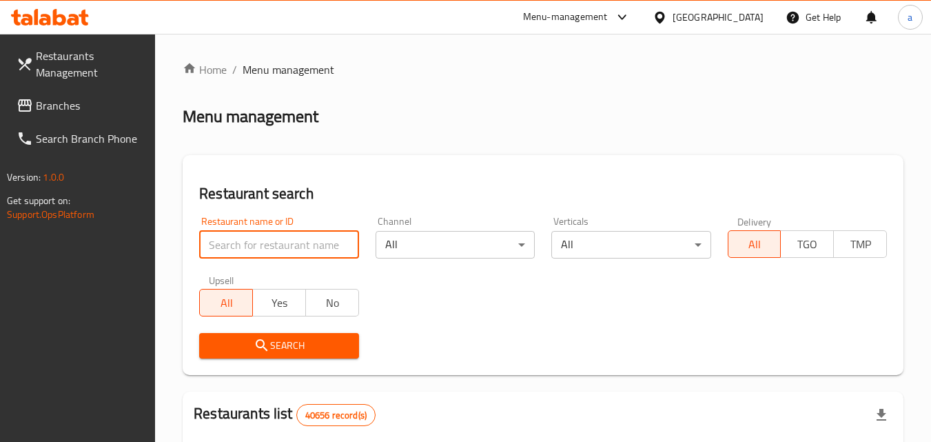
click at [262, 245] on input "search" at bounding box center [278, 245] width 159 height 28
paste input "676831"
type input "676831"
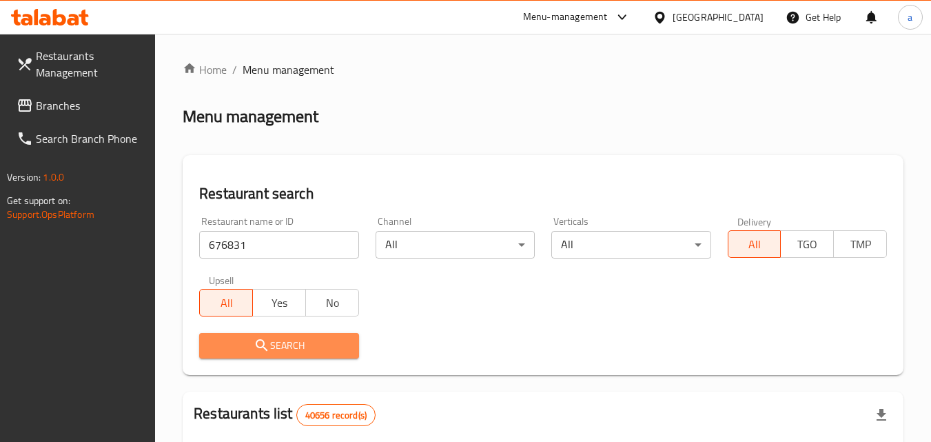
click at [254, 345] on icon "submit" at bounding box center [262, 345] width 17 height 17
click at [254, 345] on div at bounding box center [465, 221] width 931 height 442
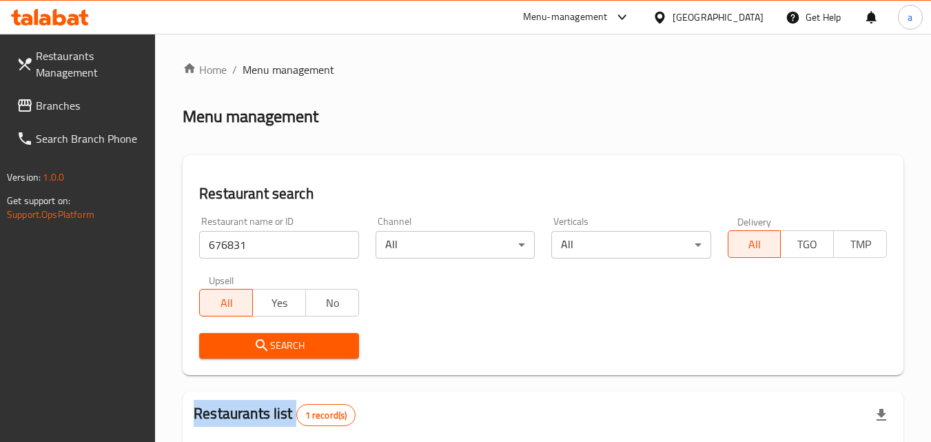
click at [61, 91] on link "Branches" at bounding box center [81, 105] width 150 height 33
